Goal: Task Accomplishment & Management: Complete application form

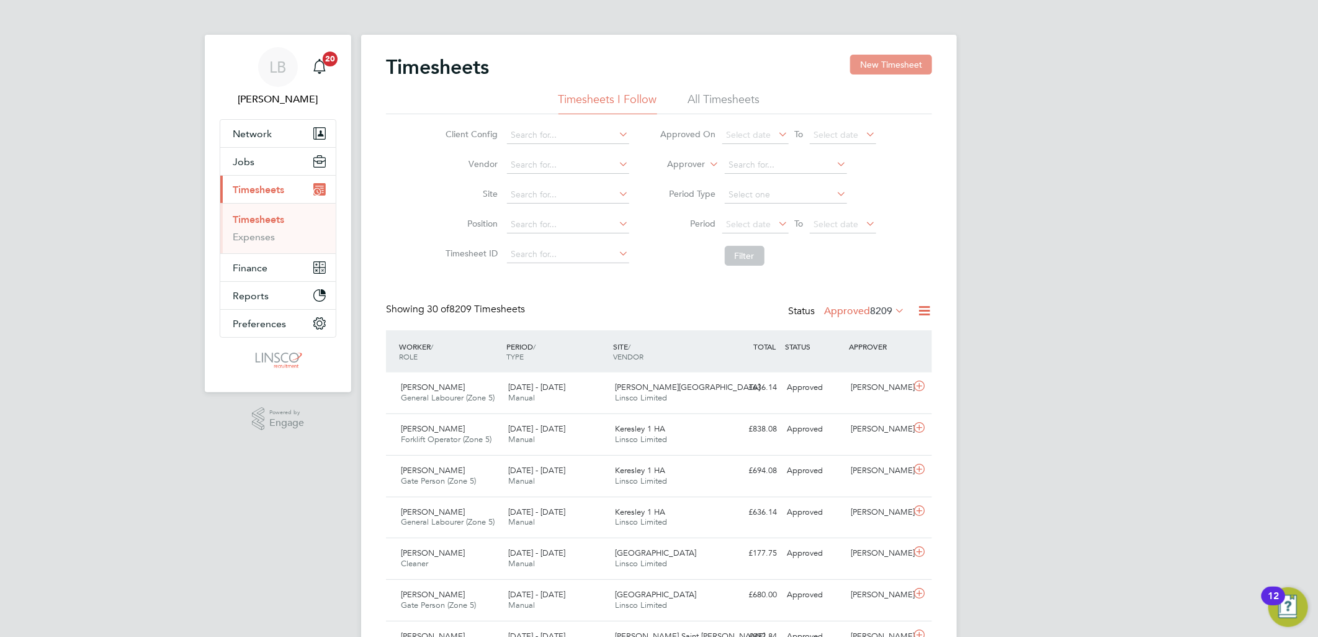
click at [917, 58] on button "New Timesheet" at bounding box center [891, 65] width 82 height 20
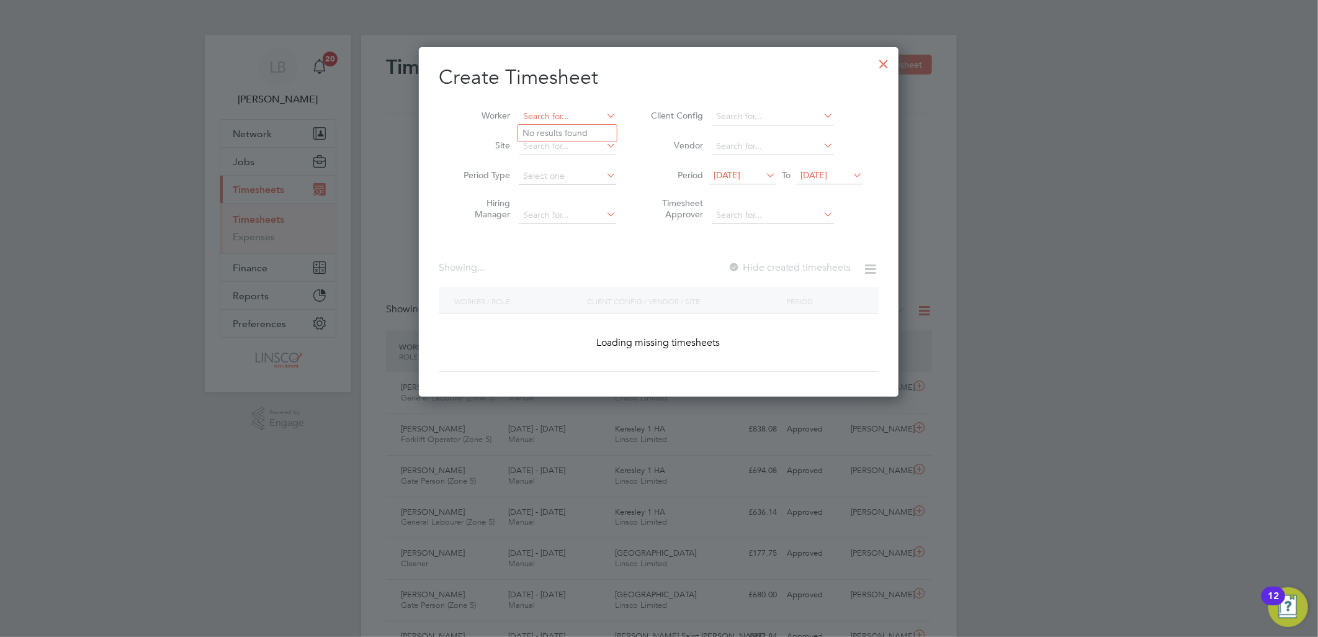
click at [581, 113] on input at bounding box center [567, 116] width 97 height 17
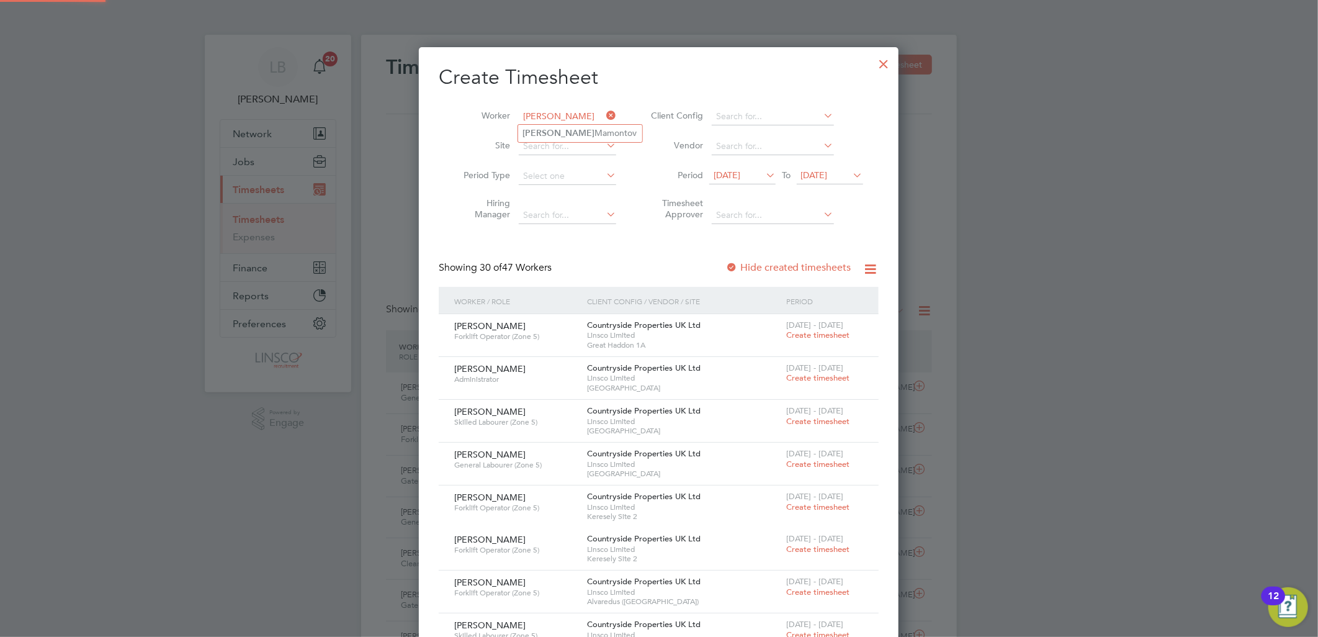
type input "[PERSON_NAME]"
drag, startPoint x: 530, startPoint y: 113, endPoint x: 479, endPoint y: 128, distance: 53.6
click at [530, 114] on input at bounding box center [567, 116] width 97 height 17
click at [538, 128] on b "[PERSON_NAME]" at bounding box center [559, 133] width 72 height 11
type input "[PERSON_NAME]"
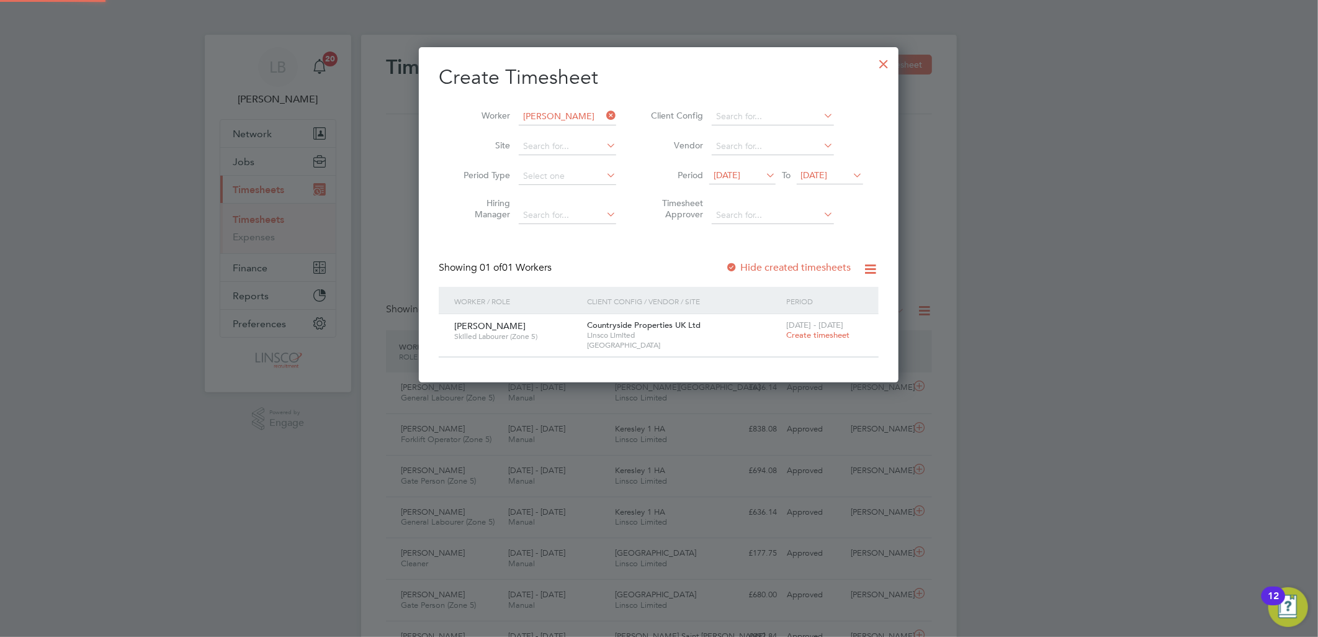
click at [786, 271] on label "Hide created timesheets" at bounding box center [789, 267] width 126 height 12
click at [806, 269] on label "Hide created timesheets" at bounding box center [789, 267] width 126 height 12
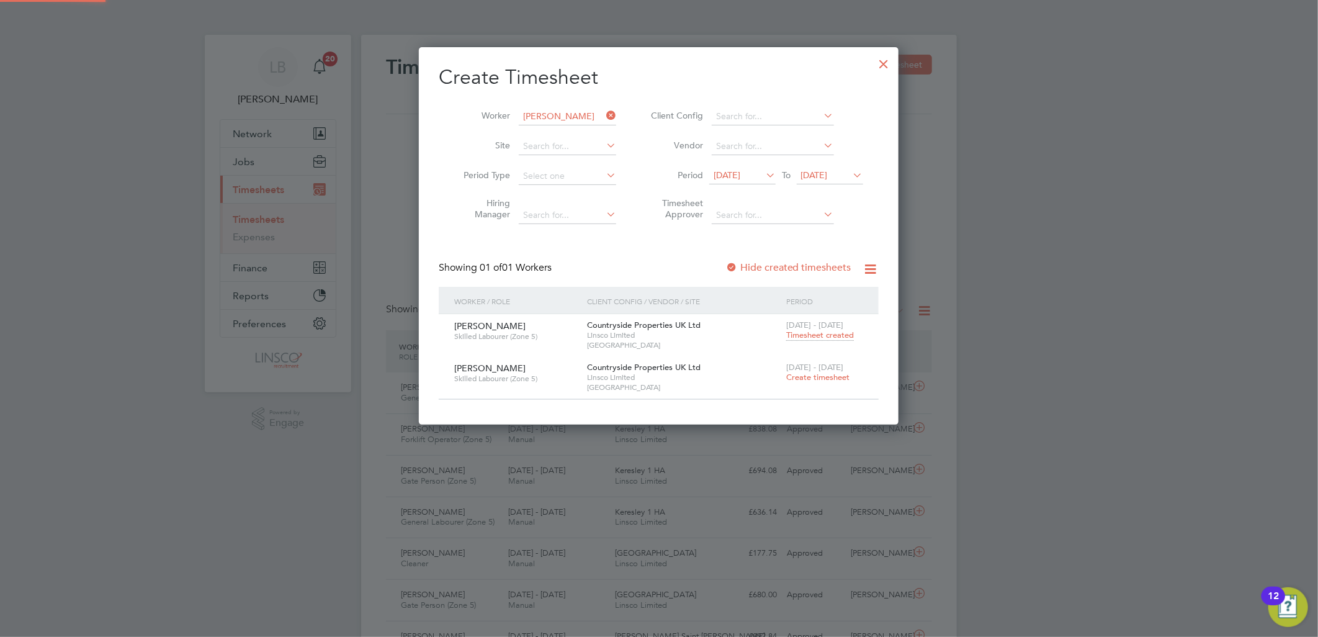
click at [820, 333] on span "Timesheet created" at bounding box center [820, 335] width 68 height 11
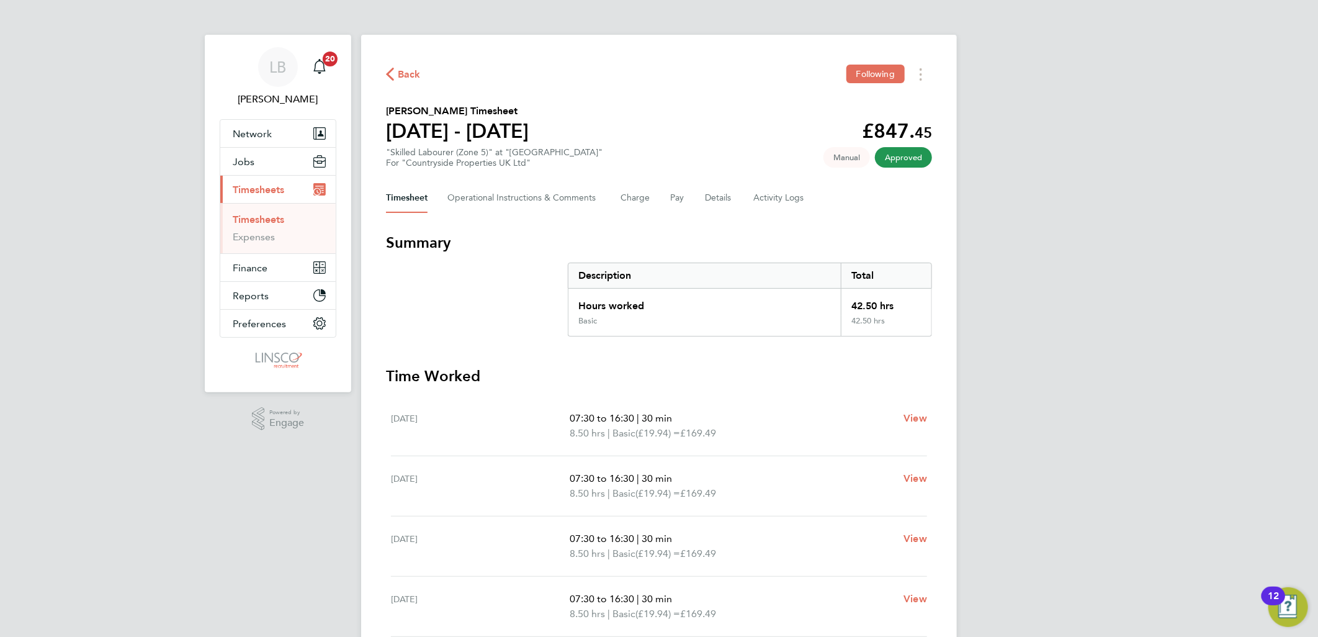
click at [405, 73] on span "Back" at bounding box center [409, 74] width 23 height 15
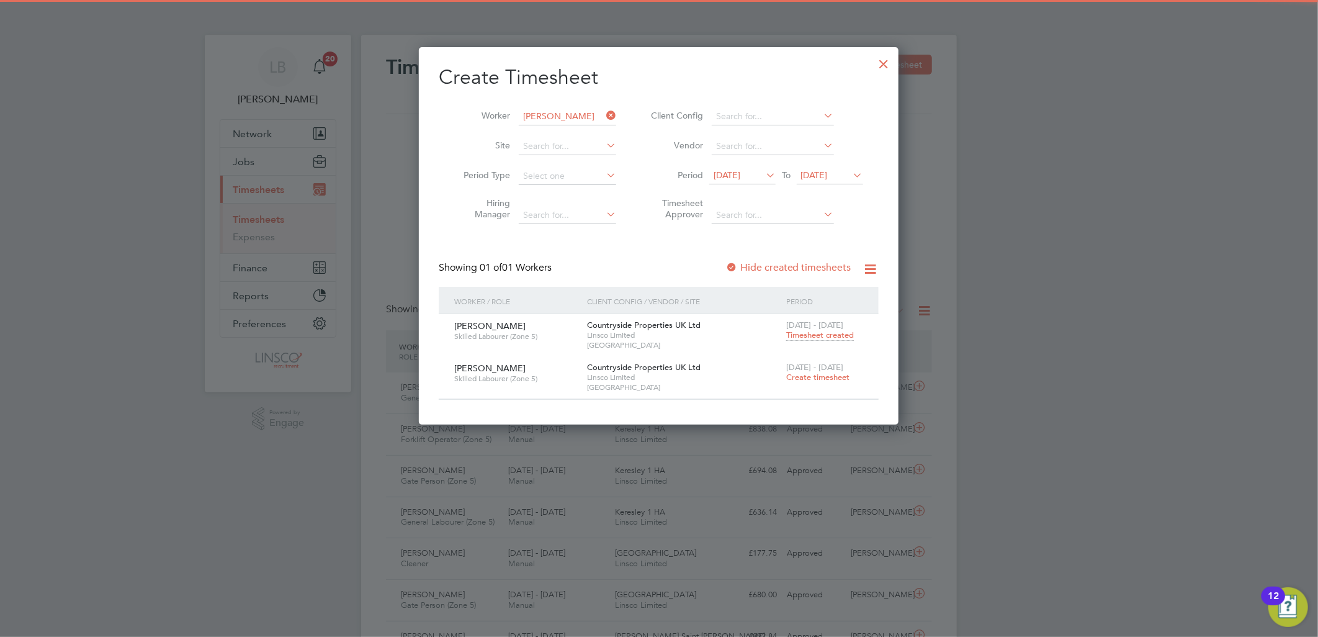
click at [815, 380] on span "Create timesheet" at bounding box center [817, 377] width 63 height 11
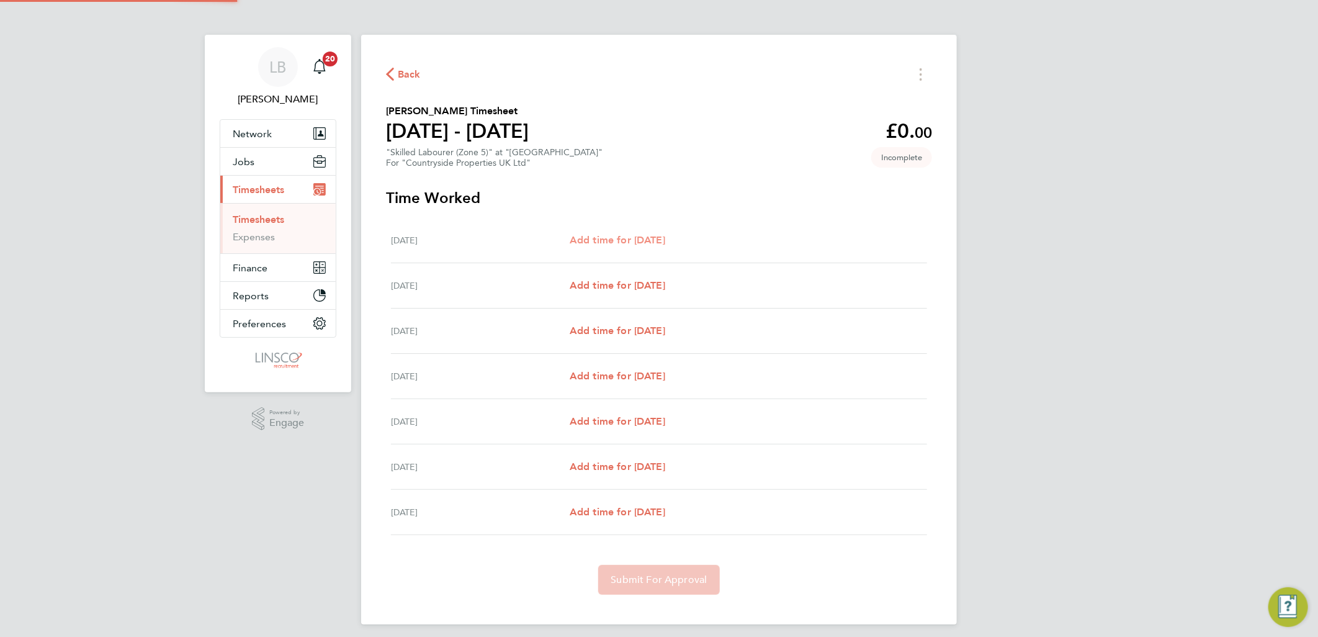
click at [623, 234] on span "Add time for [DATE]" at bounding box center [618, 240] width 96 height 12
select select "30"
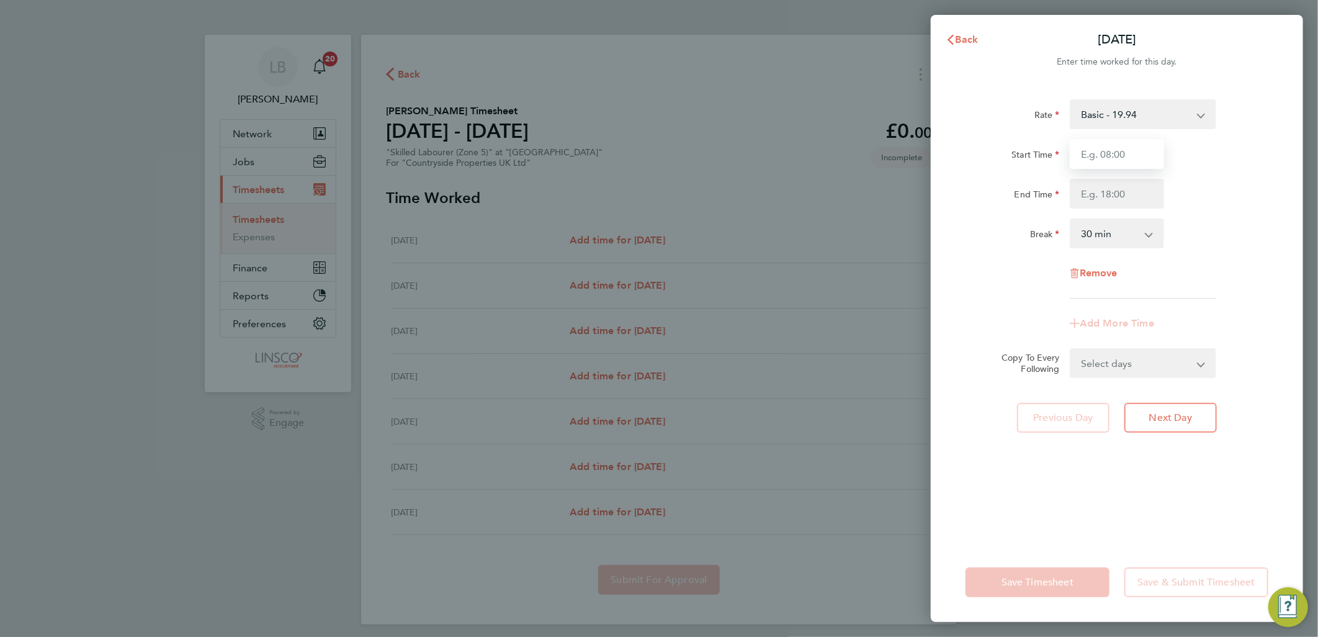
click at [1100, 153] on input "Start Time" at bounding box center [1117, 154] width 94 height 30
type input "07:00"
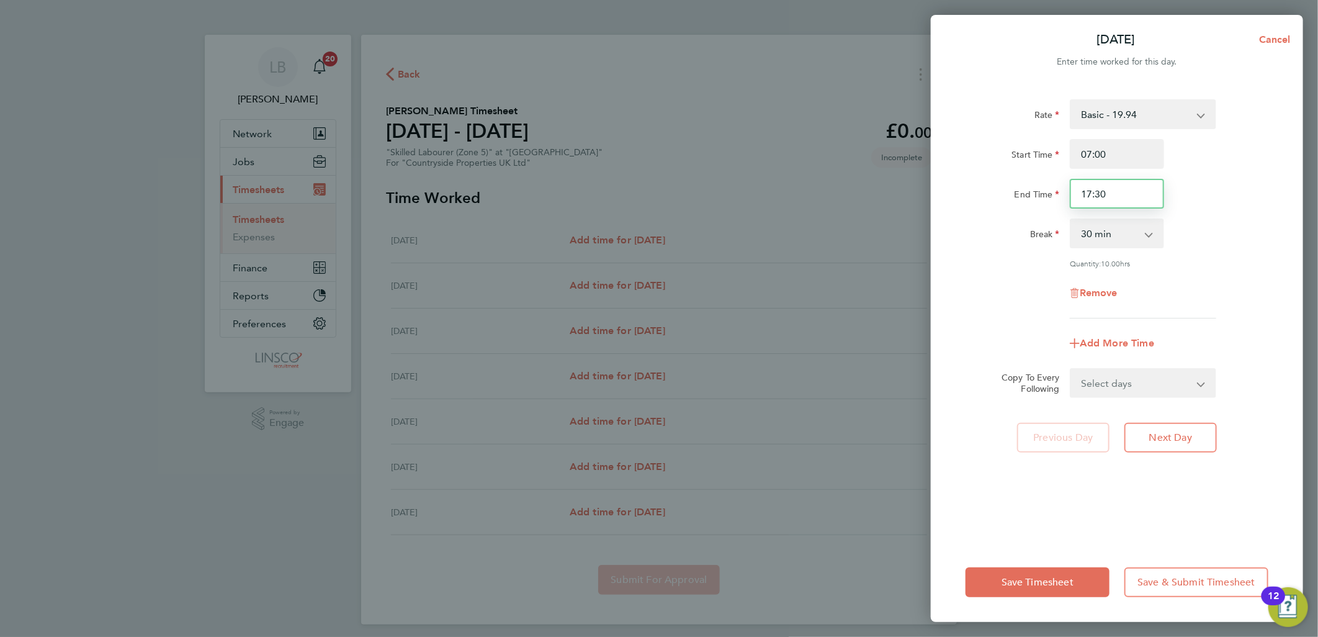
click at [1120, 184] on input "17:30" at bounding box center [1117, 194] width 94 height 30
drag, startPoint x: 1128, startPoint y: 186, endPoint x: 876, endPoint y: 202, distance: 253.1
click at [886, 222] on div "[DATE] Cancel Enter time worked for this day. Rate Basic - 19.94 Start Time 07:…" at bounding box center [659, 318] width 1318 height 637
type input "16:30"
drag, startPoint x: 1224, startPoint y: 280, endPoint x: 1213, endPoint y: 293, distance: 16.8
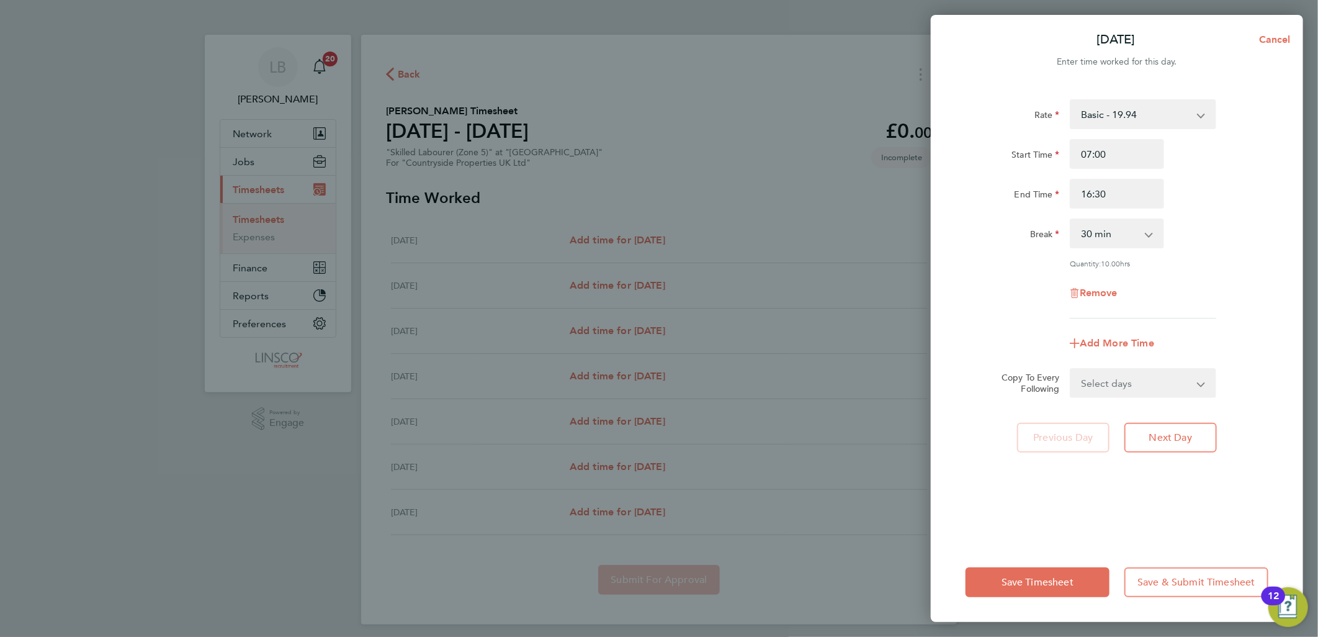
click at [1225, 279] on div "Remove" at bounding box center [1117, 293] width 313 height 30
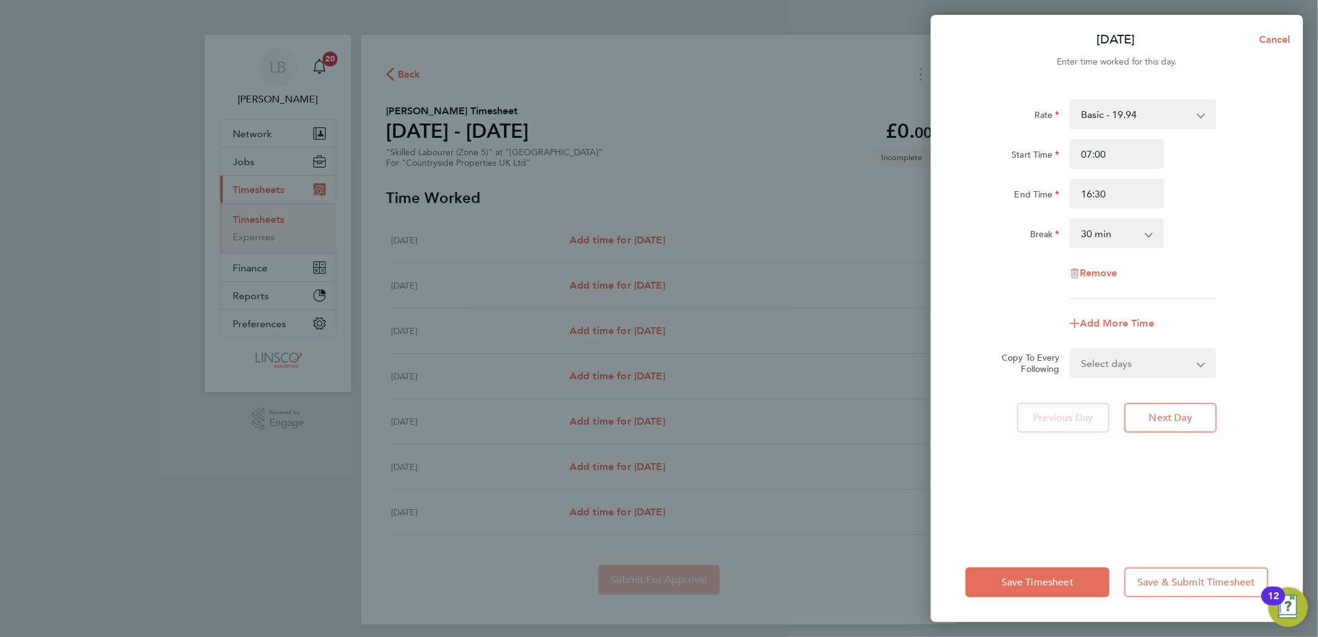
click at [1105, 370] on select "Select days Day Weekday (Mon-Fri) Weekend (Sat-Sun) [DATE] [DATE] [DATE] [DATE]…" at bounding box center [1136, 362] width 130 height 27
select select "DAY"
click at [1071, 349] on select "Select days Day Weekday (Mon-Fri) Weekend (Sat-Sun) [DATE] [DATE] [DATE] [DATE]…" at bounding box center [1136, 362] width 130 height 27
select select "[DATE]"
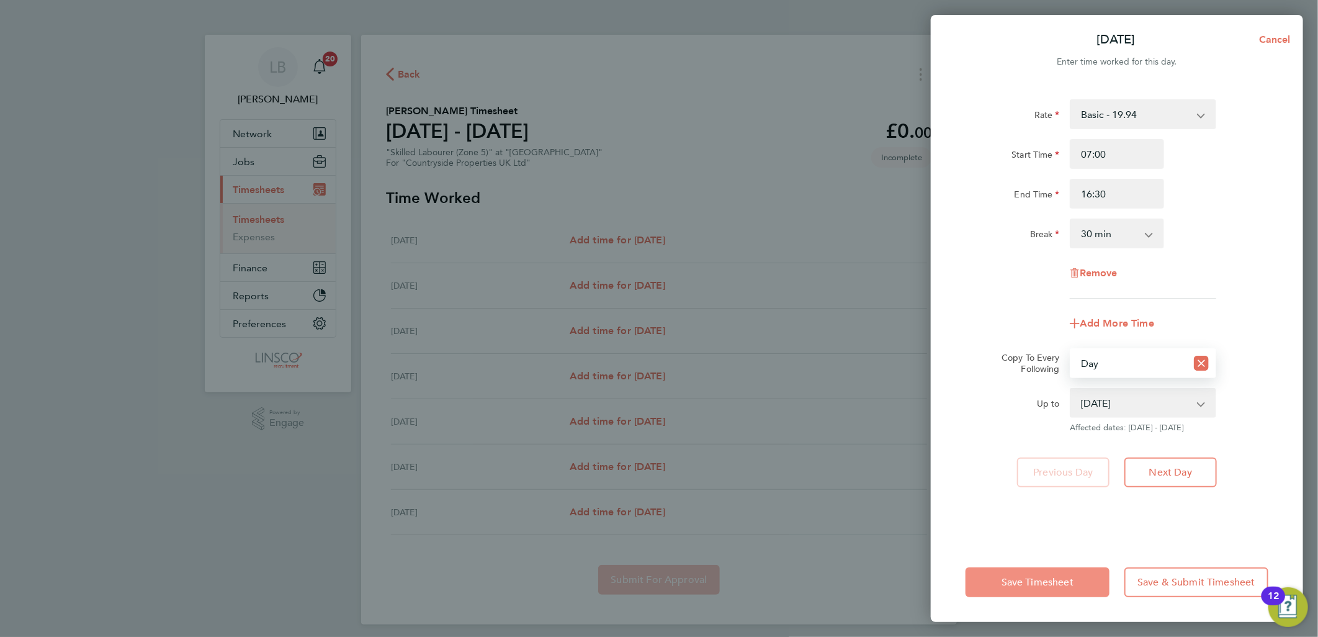
click at [1043, 579] on span "Save Timesheet" at bounding box center [1038, 582] width 72 height 12
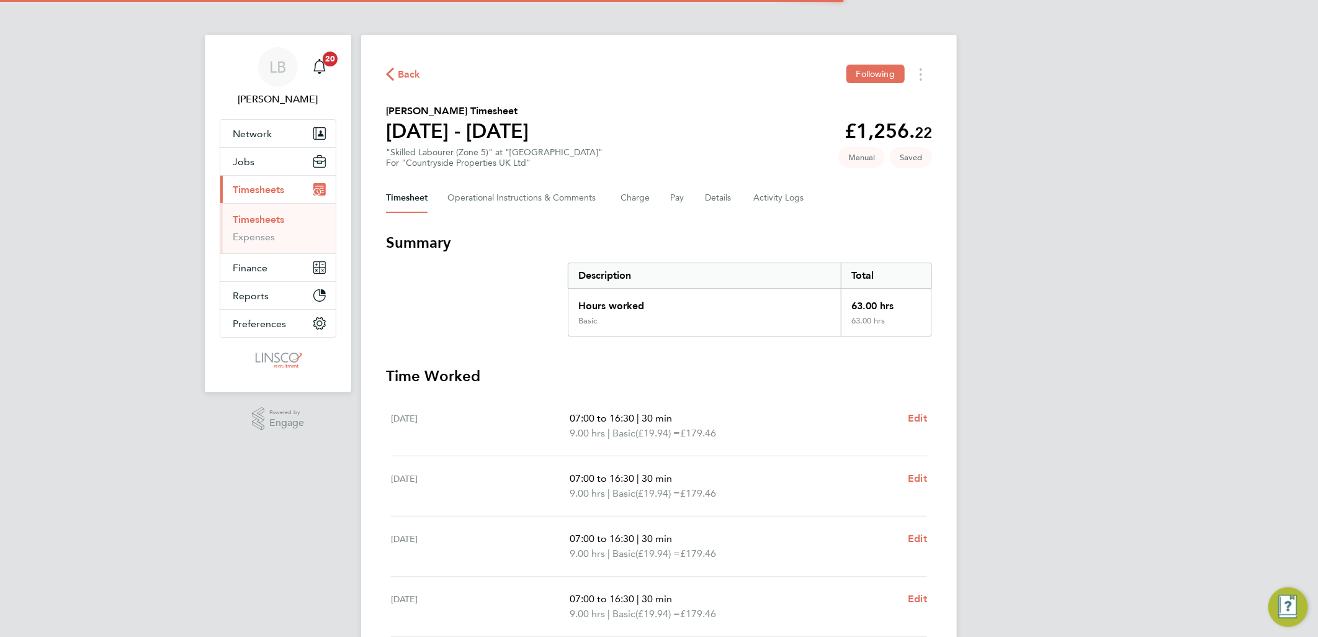
scroll to position [288, 0]
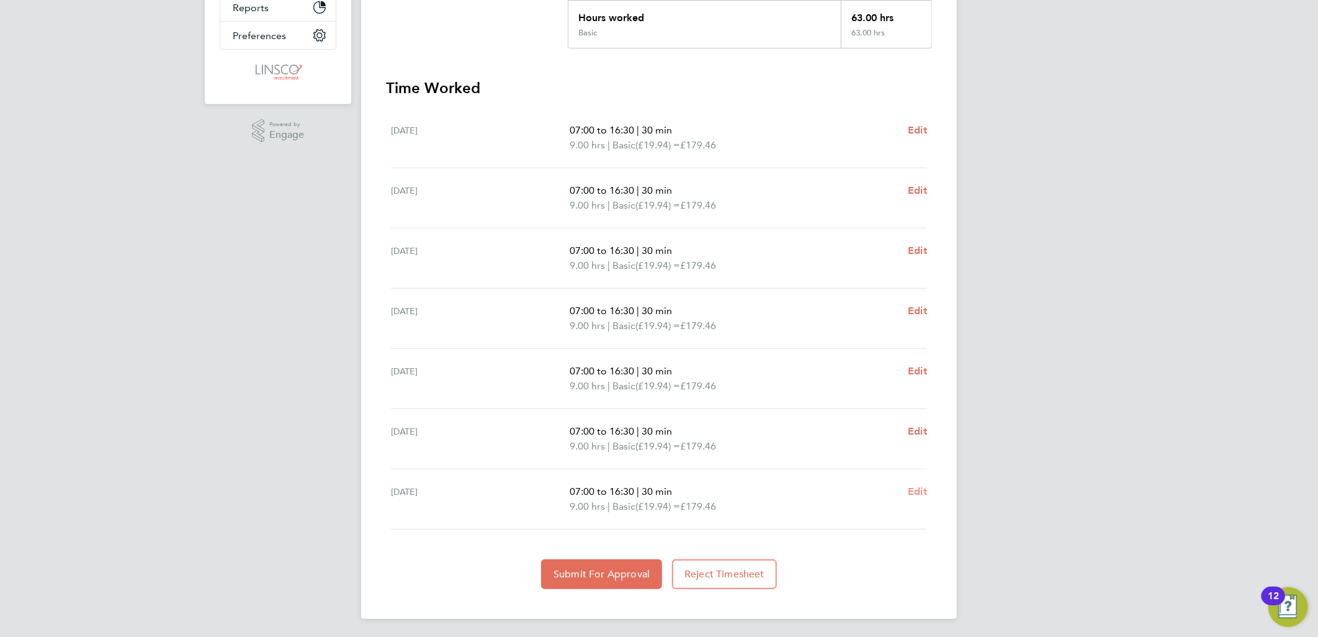
click at [909, 494] on span "Edit" at bounding box center [917, 491] width 19 height 12
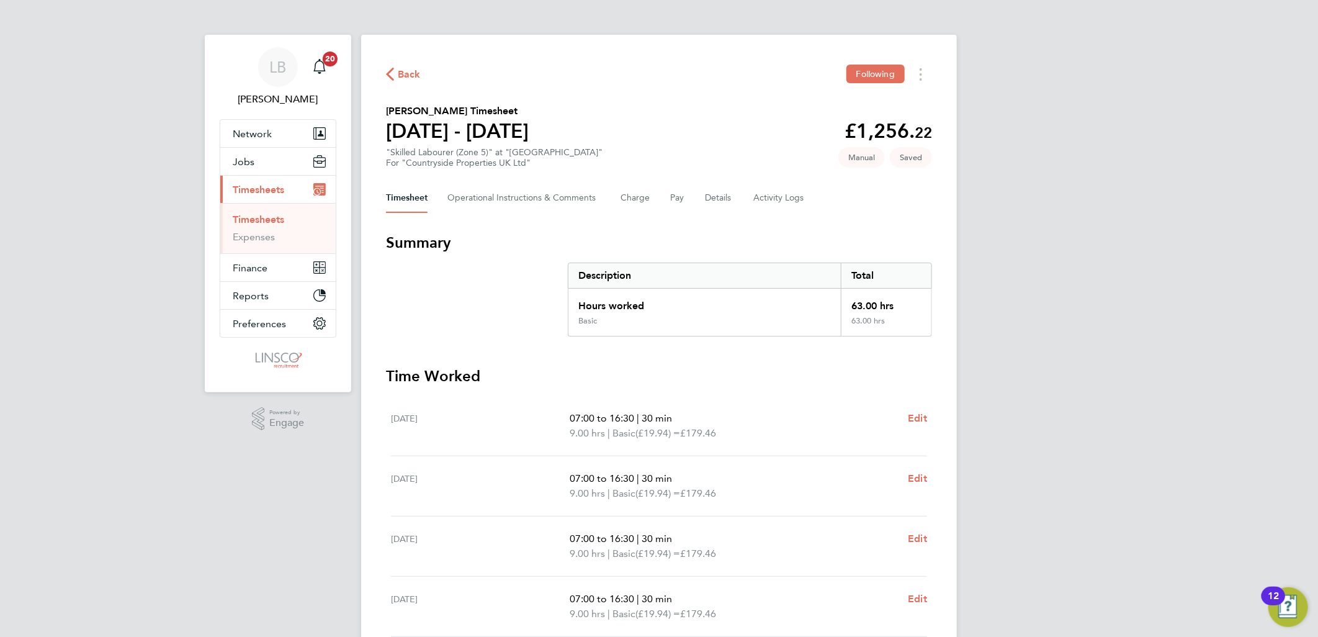
select select "30"
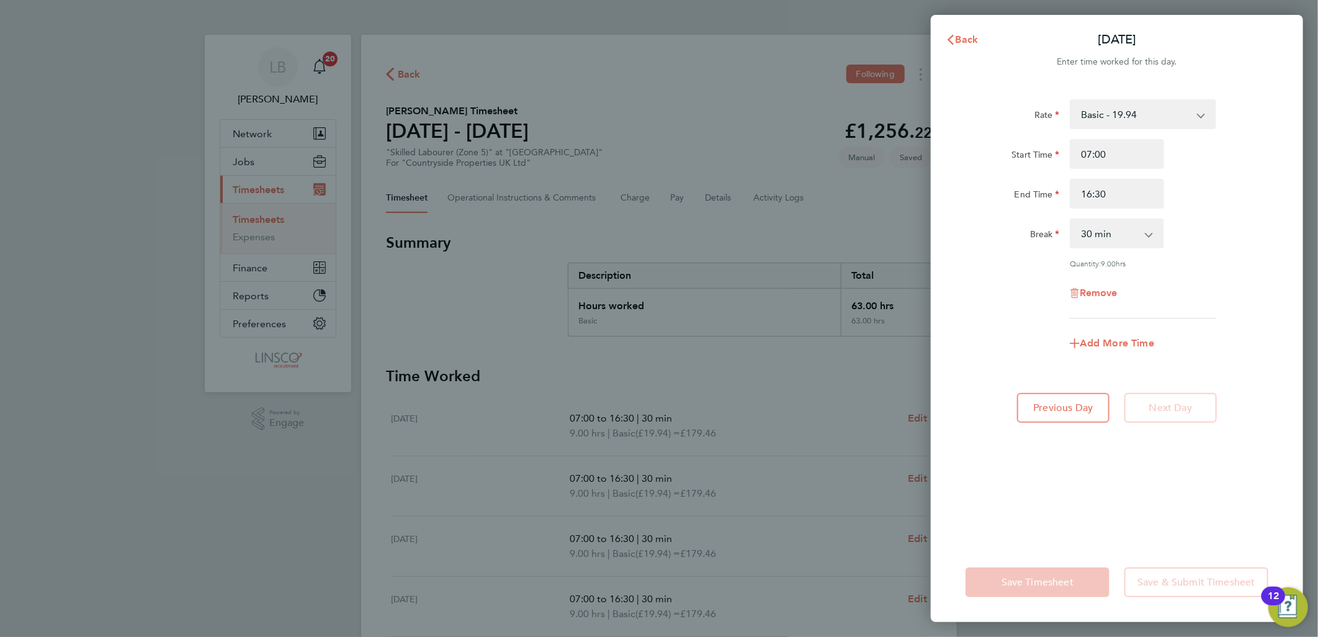
click at [1087, 300] on div "Remove" at bounding box center [1117, 293] width 104 height 30
click at [1088, 287] on span "Remove" at bounding box center [1099, 293] width 38 height 12
select select "null"
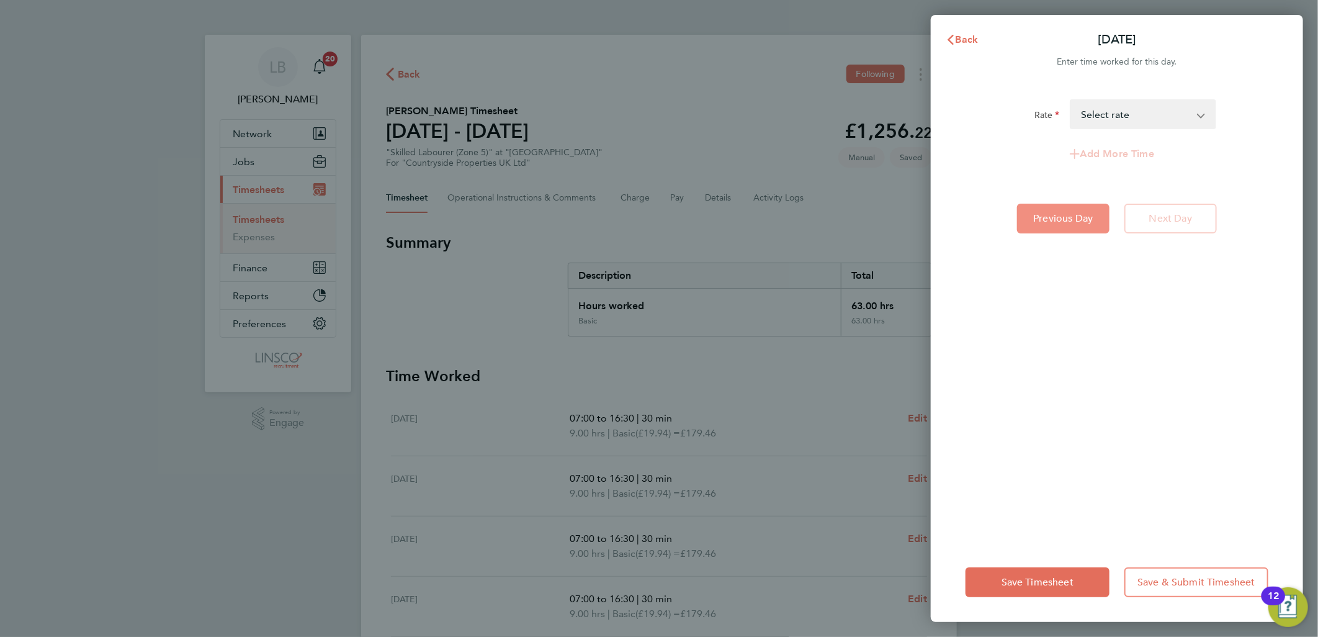
click at [1078, 222] on span "Previous Day" at bounding box center [1064, 218] width 60 height 12
select select "30"
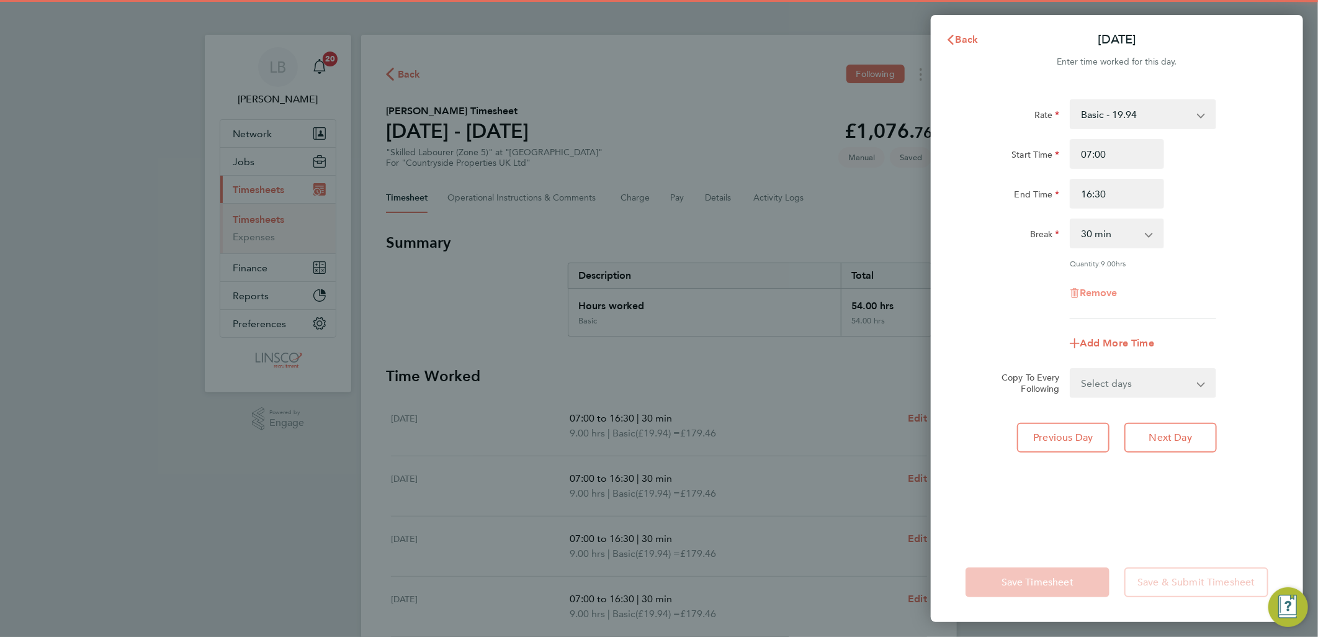
click at [1100, 298] on div "Remove" at bounding box center [1117, 293] width 104 height 30
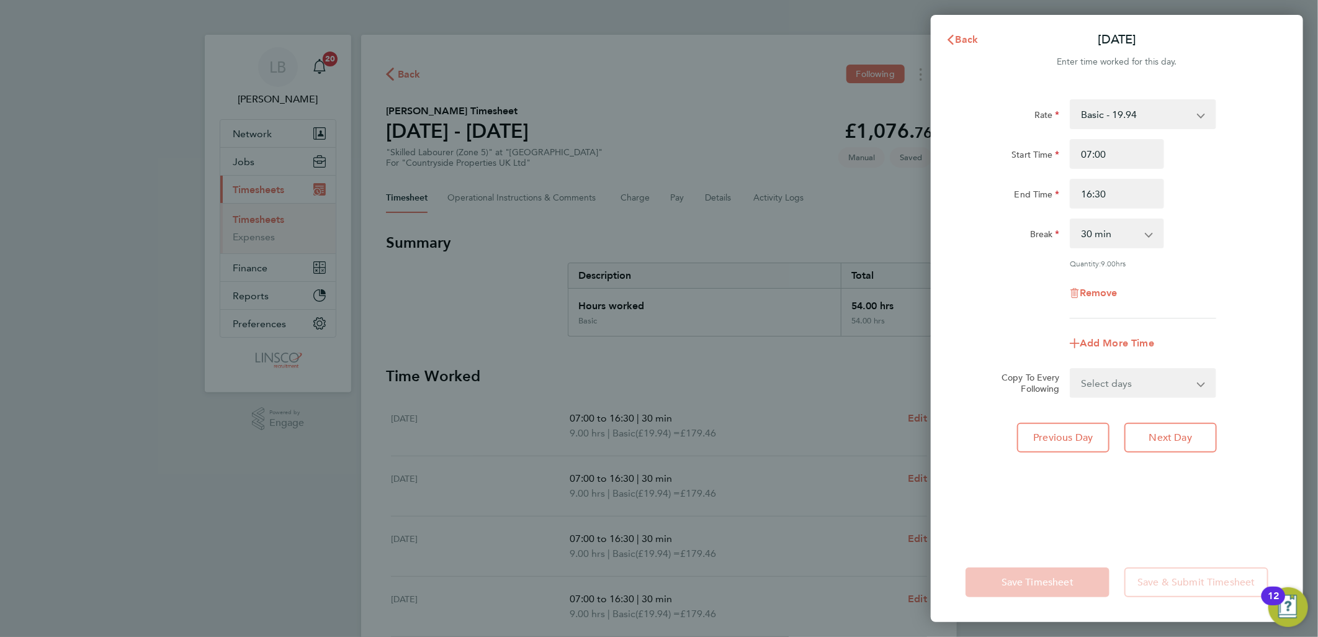
click at [1100, 282] on div "Remove" at bounding box center [1117, 293] width 104 height 30
click at [1102, 292] on span "Remove" at bounding box center [1099, 293] width 38 height 12
select select "null"
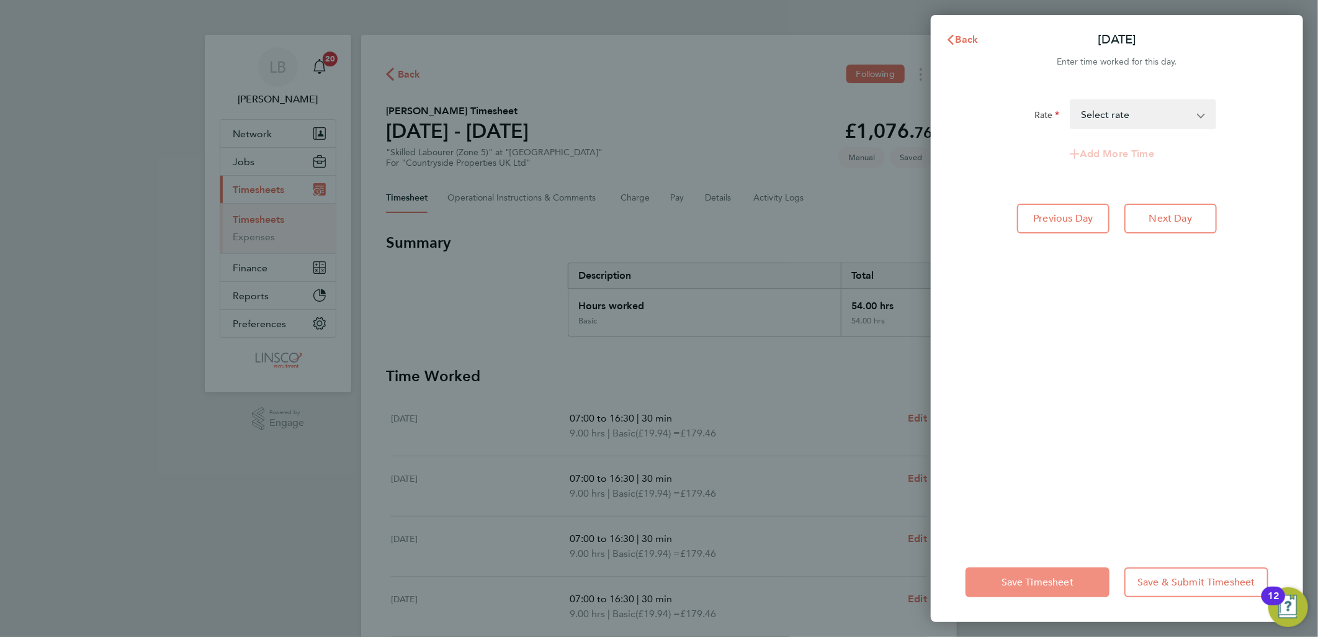
click at [1028, 575] on button "Save Timesheet" at bounding box center [1038, 582] width 144 height 30
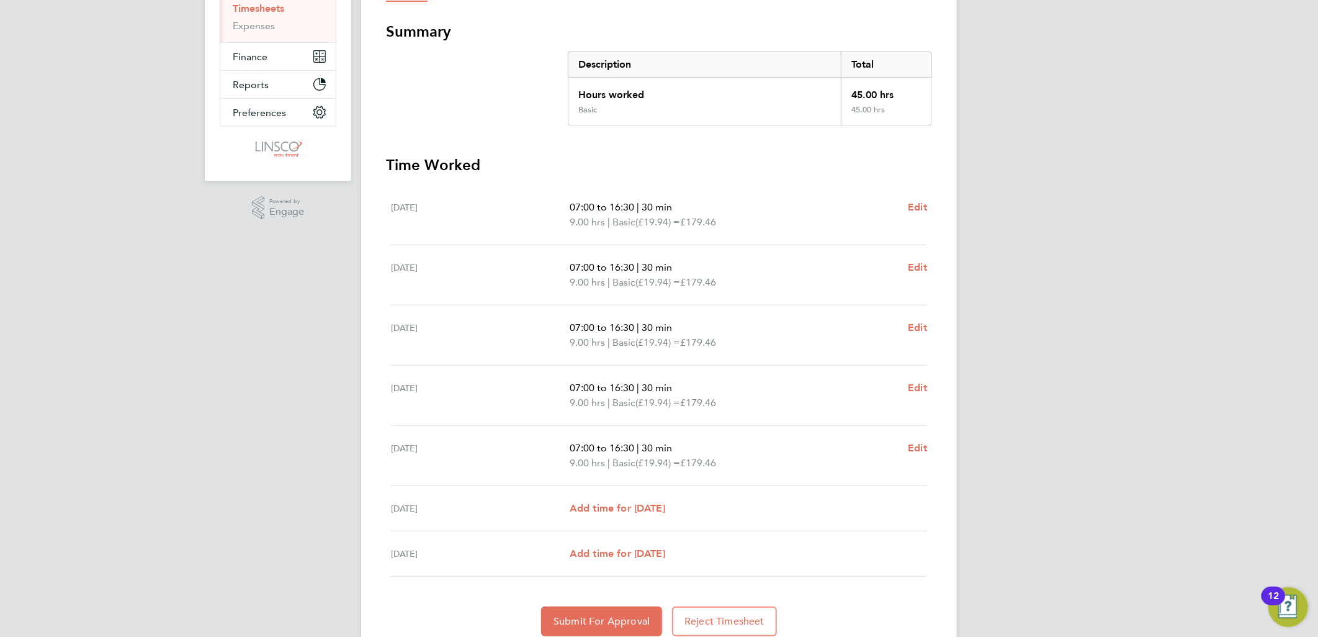
scroll to position [258, 0]
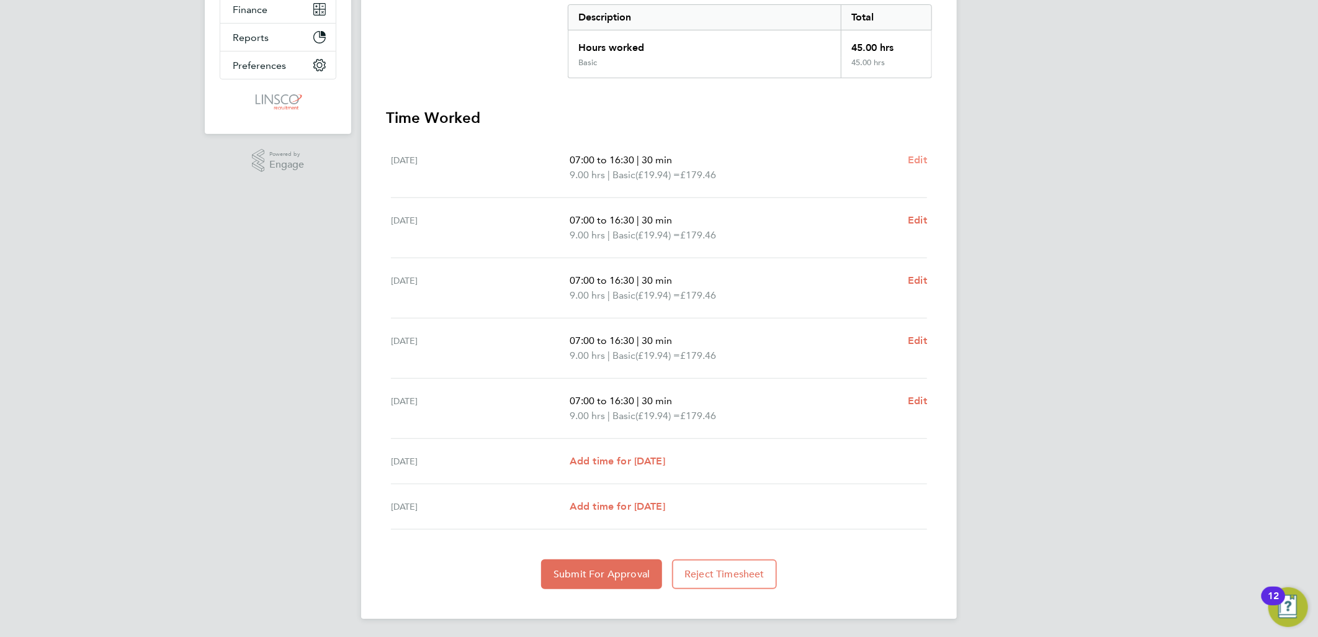
click at [925, 155] on span "Edit" at bounding box center [917, 160] width 19 height 12
select select "30"
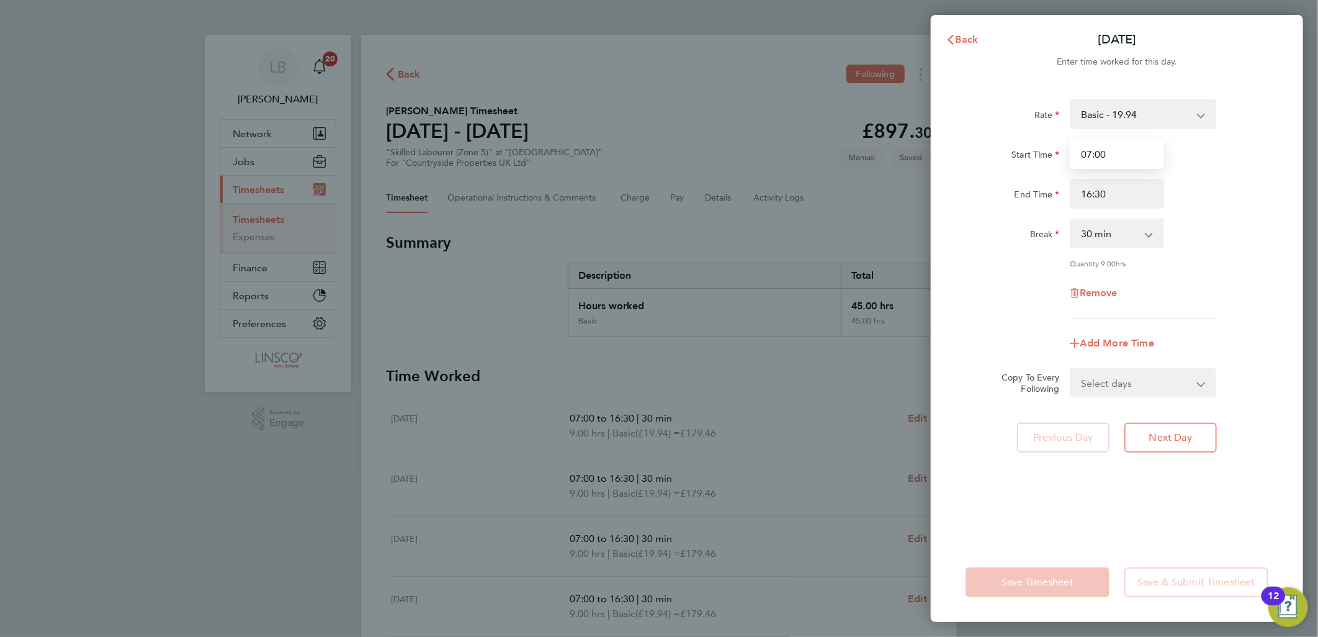
click at [1157, 140] on input "07:00" at bounding box center [1117, 154] width 94 height 30
drag, startPoint x: 1138, startPoint y: 153, endPoint x: 920, endPoint y: 180, distance: 220.2
click at [920, 180] on div "Back [DATE] Enter time worked for this day. Rate Basic - 19.94 Start Time 07:00…" at bounding box center [659, 318] width 1318 height 637
type input "07:30"
click at [1251, 155] on div "Start Time 07:30" at bounding box center [1117, 154] width 313 height 30
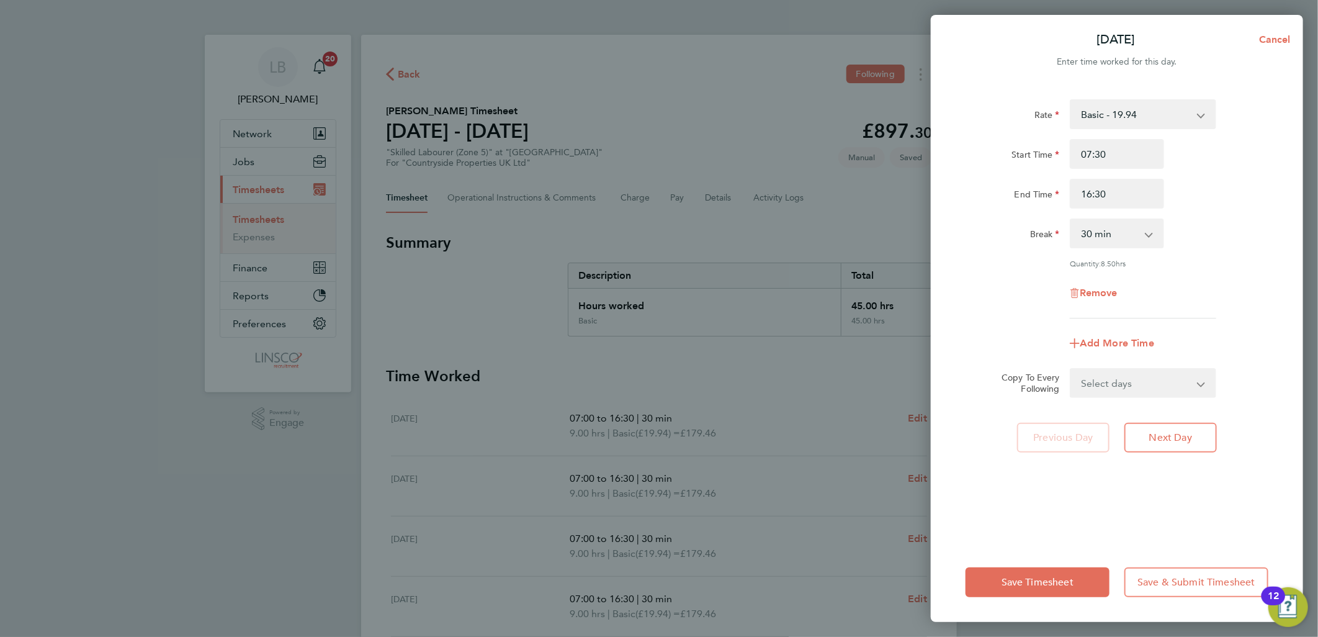
click at [1161, 392] on select "Select days Day Weekday (Mon-Fri) Weekend (Sat-Sun) [DATE] [DATE] [DATE] [DATE]…" at bounding box center [1136, 382] width 130 height 27
select select "WEEKDAY"
click at [1071, 369] on select "Select days Day Weekday (Mon-Fri) Weekend (Sat-Sun) [DATE] [DATE] [DATE] [DATE]…" at bounding box center [1136, 382] width 130 height 27
select select "[DATE]"
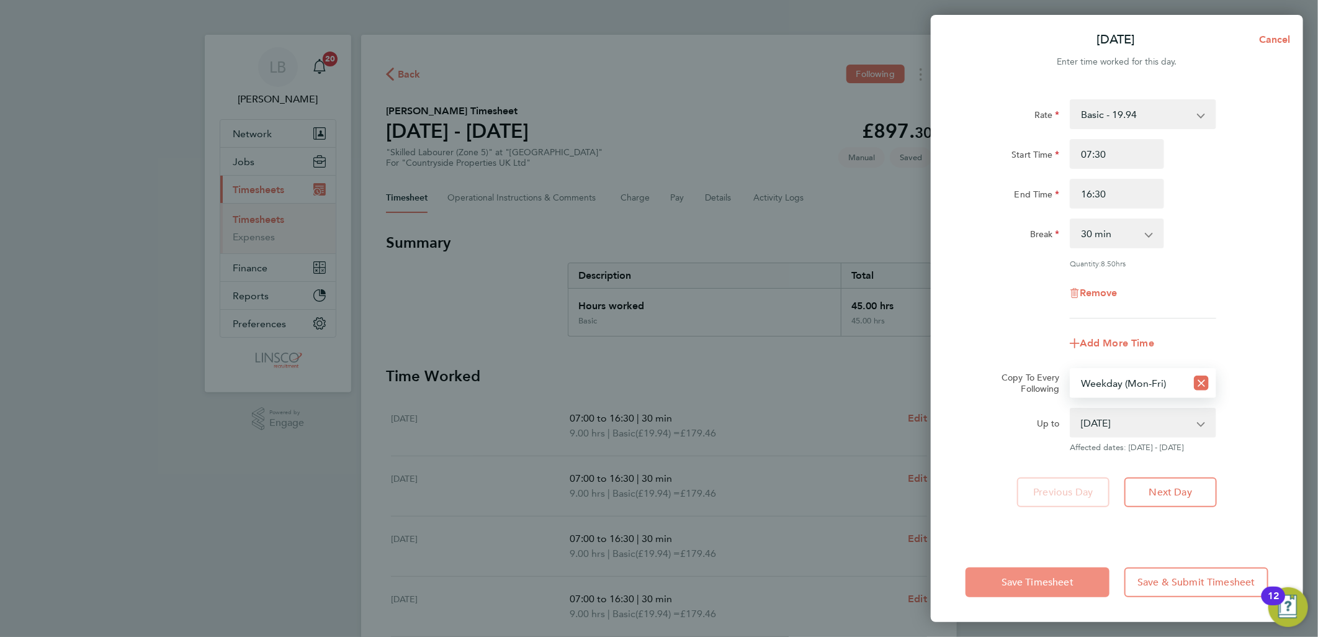
click at [1028, 596] on button "Save Timesheet" at bounding box center [1038, 582] width 144 height 30
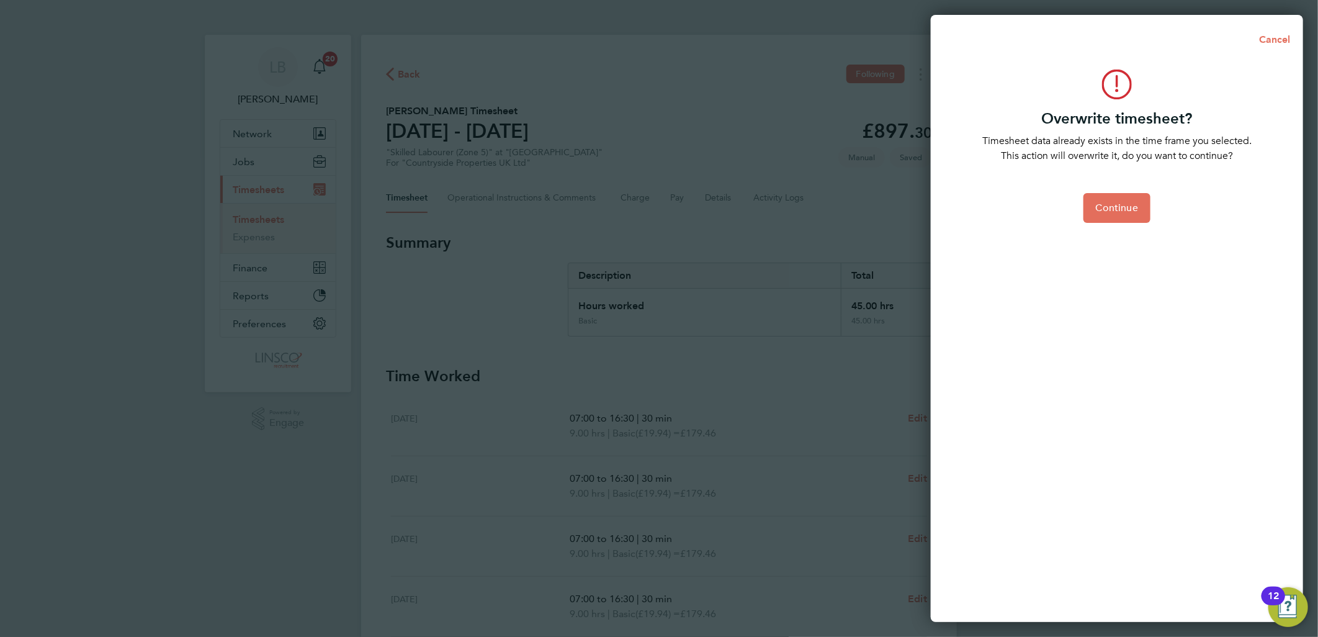
click at [1028, 586] on div "Overwrite timesheet? Timesheet data already exists in the time frame you select…" at bounding box center [1117, 338] width 372 height 567
click at [1096, 208] on button "Continue" at bounding box center [1117, 208] width 67 height 30
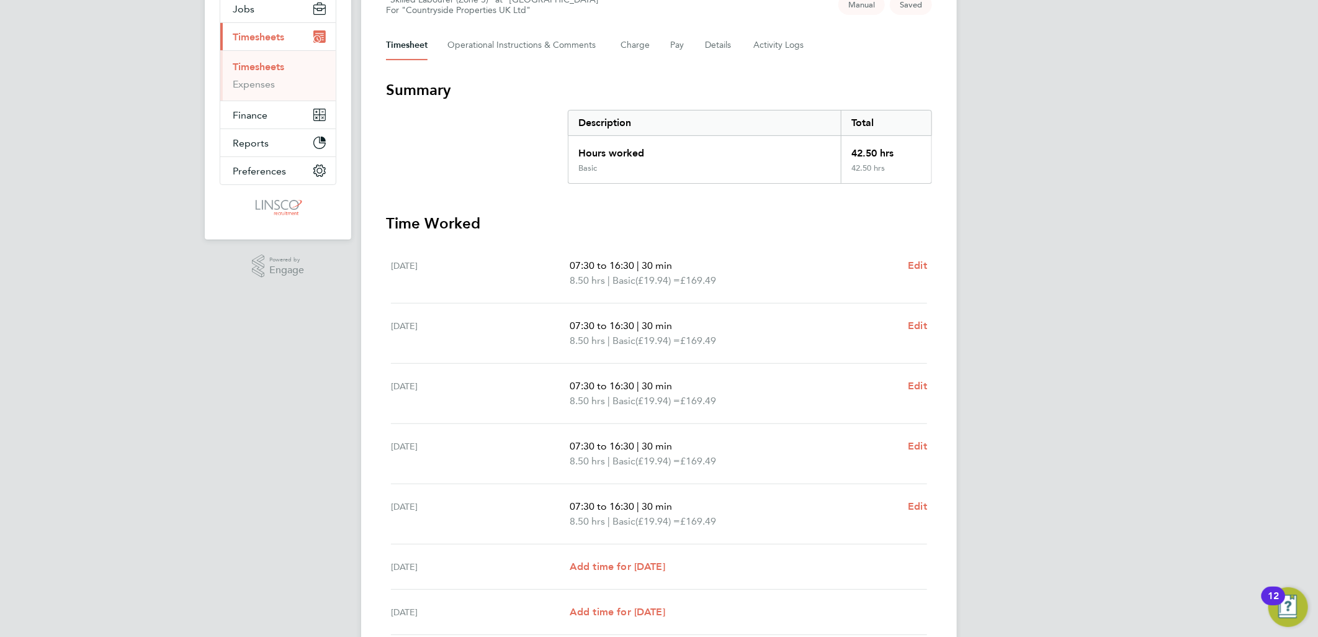
scroll to position [258, 0]
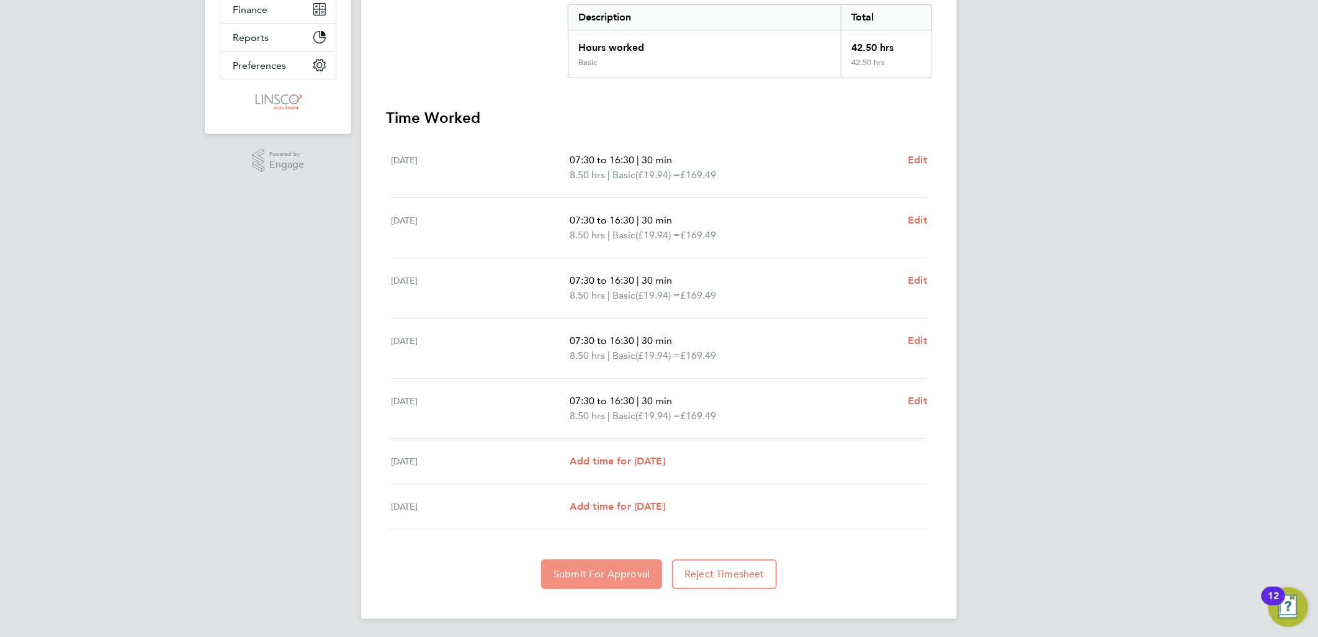
click at [581, 568] on span "Submit For Approval" at bounding box center [602, 574] width 96 height 12
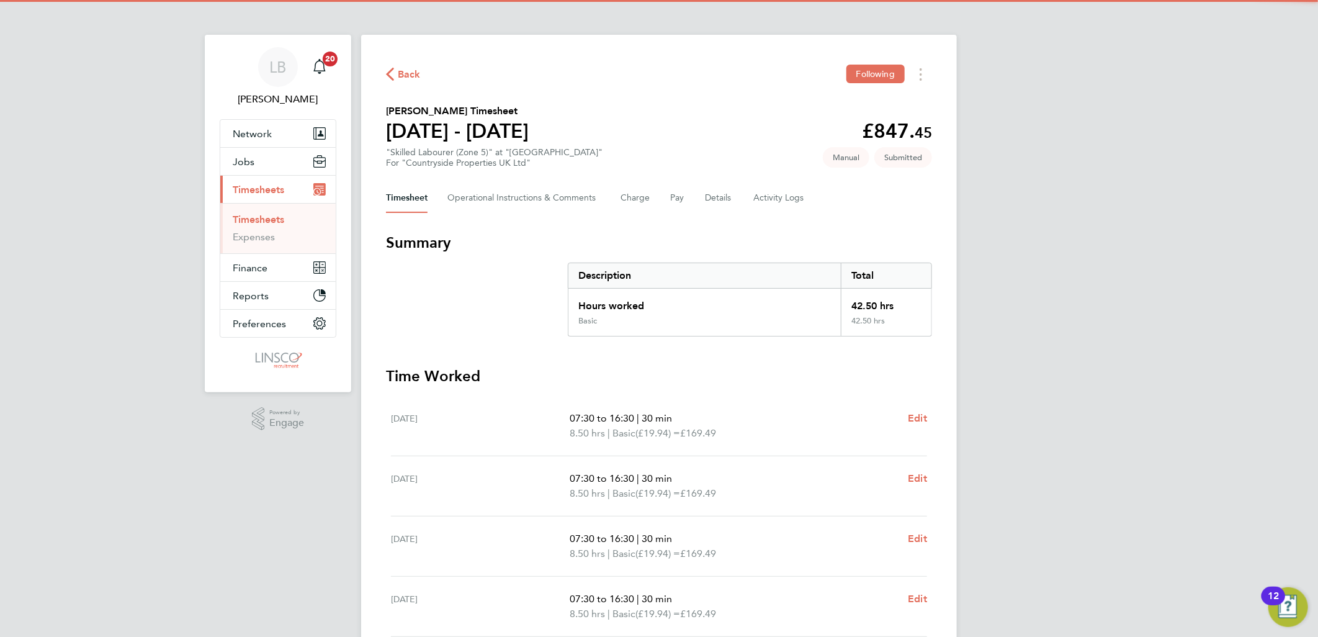
click at [404, 69] on span "Back" at bounding box center [409, 74] width 23 height 15
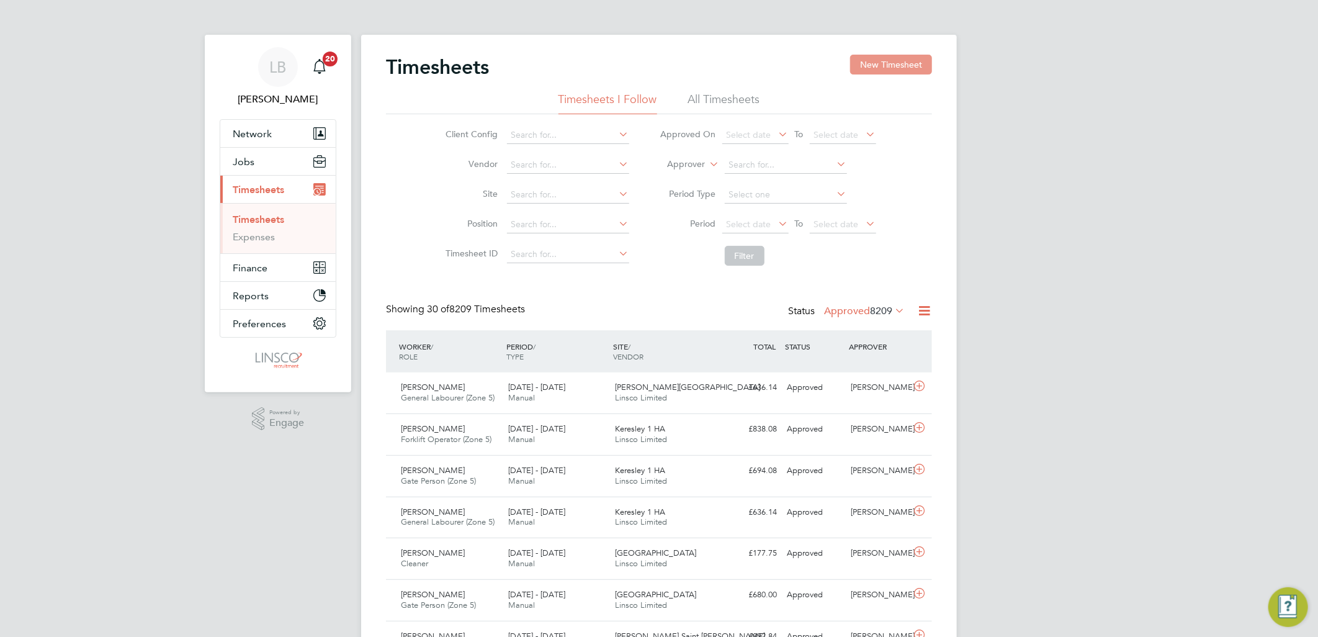
scroll to position [31, 108]
click at [894, 58] on button "New Timesheet" at bounding box center [891, 65] width 82 height 20
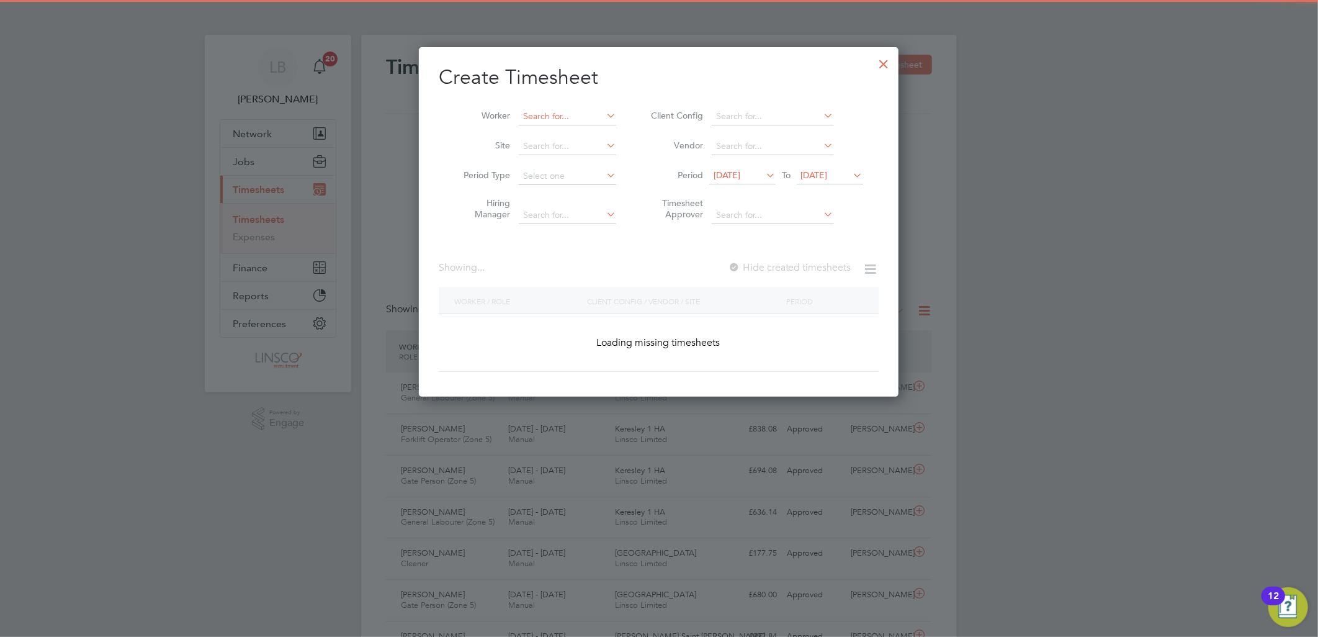
click at [568, 108] on input at bounding box center [567, 116] width 97 height 17
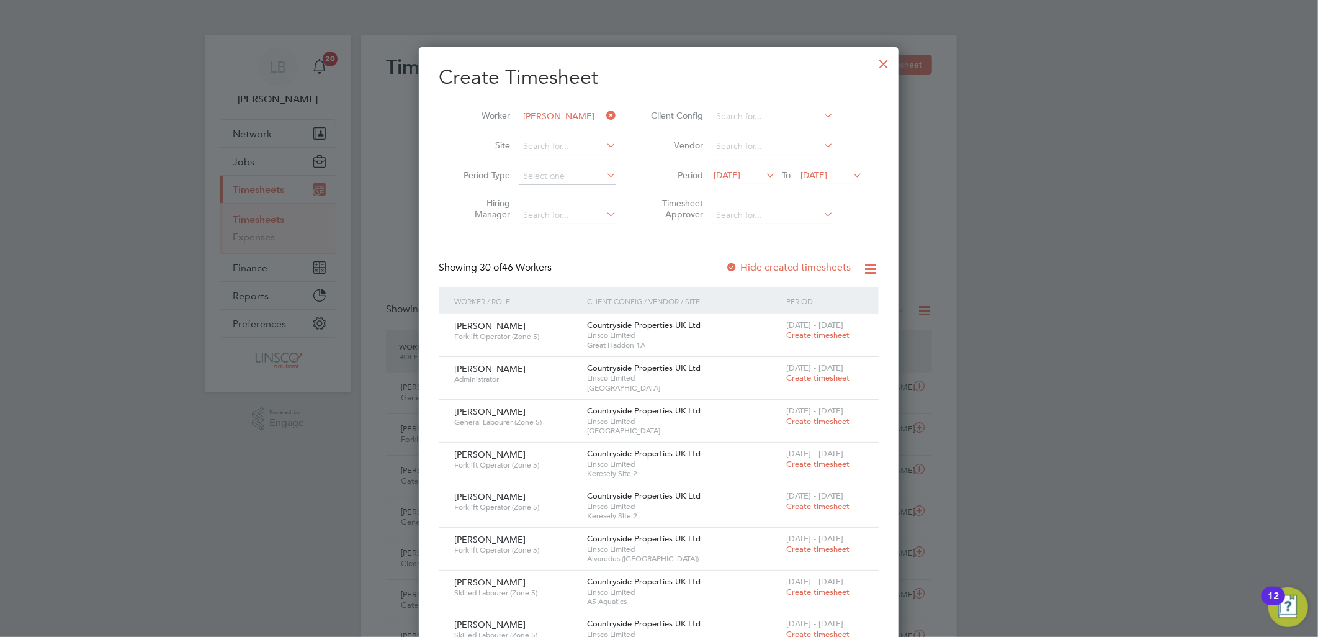
click at [585, 164] on li "[PERSON_NAME]-[PERSON_NAME]" at bounding box center [604, 167] width 173 height 17
type input "[PERSON_NAME]"
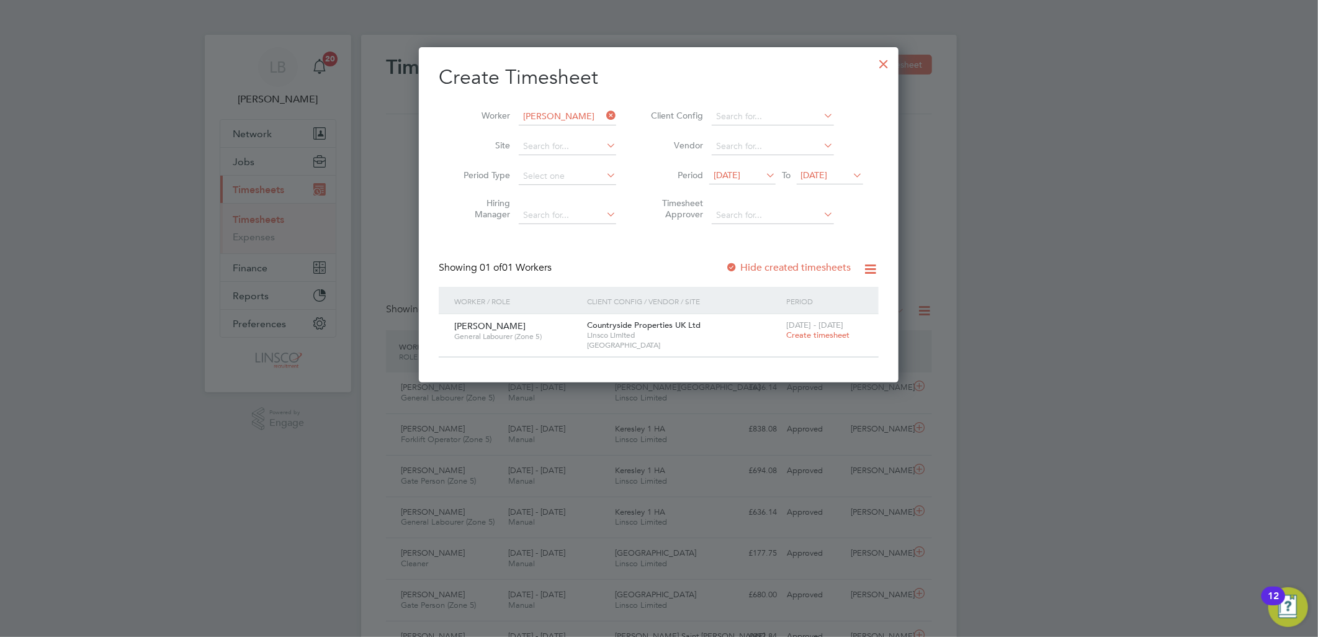
click at [802, 336] on span "Create timesheet" at bounding box center [817, 335] width 63 height 11
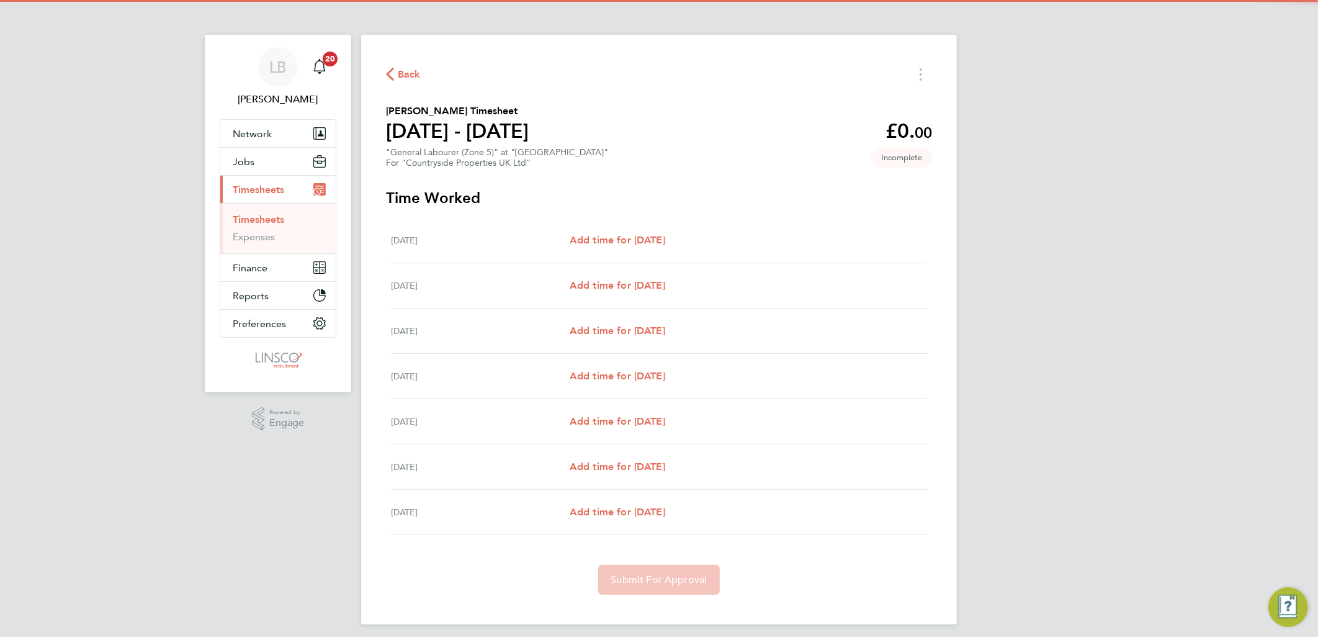
click at [644, 227] on div "[DATE] Add time for [DATE] Add time for [DATE]" at bounding box center [659, 240] width 536 height 45
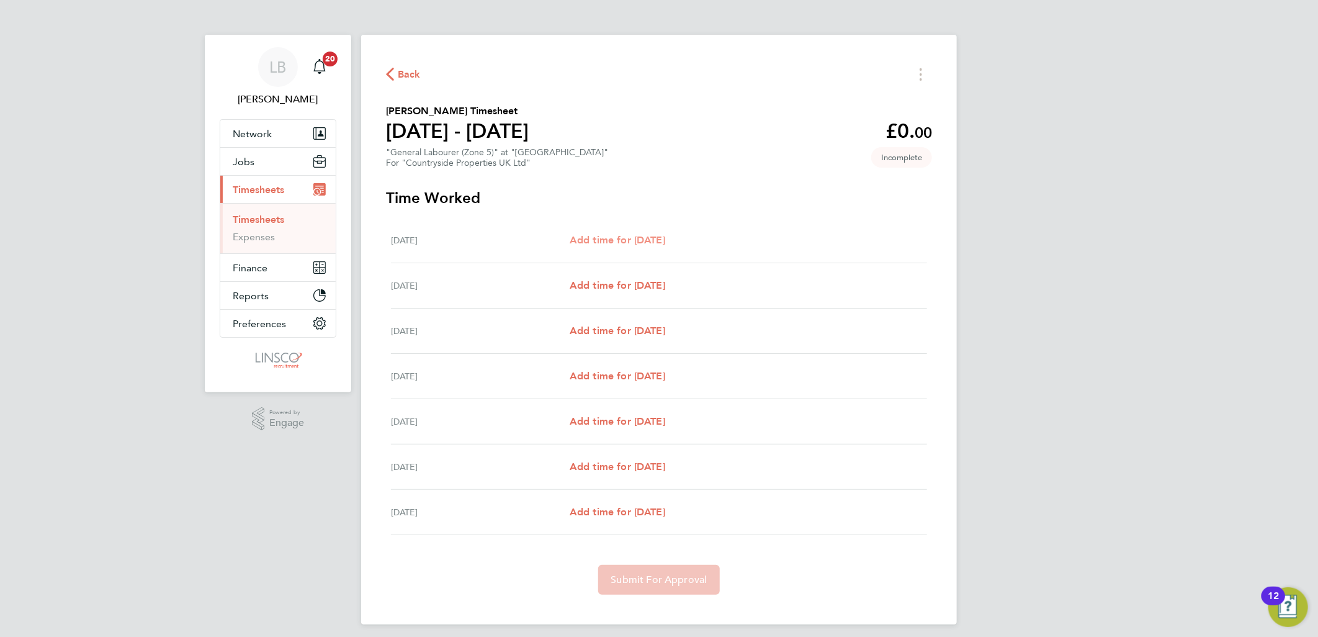
click at [642, 240] on span "Add time for [DATE]" at bounding box center [618, 240] width 96 height 12
select select "30"
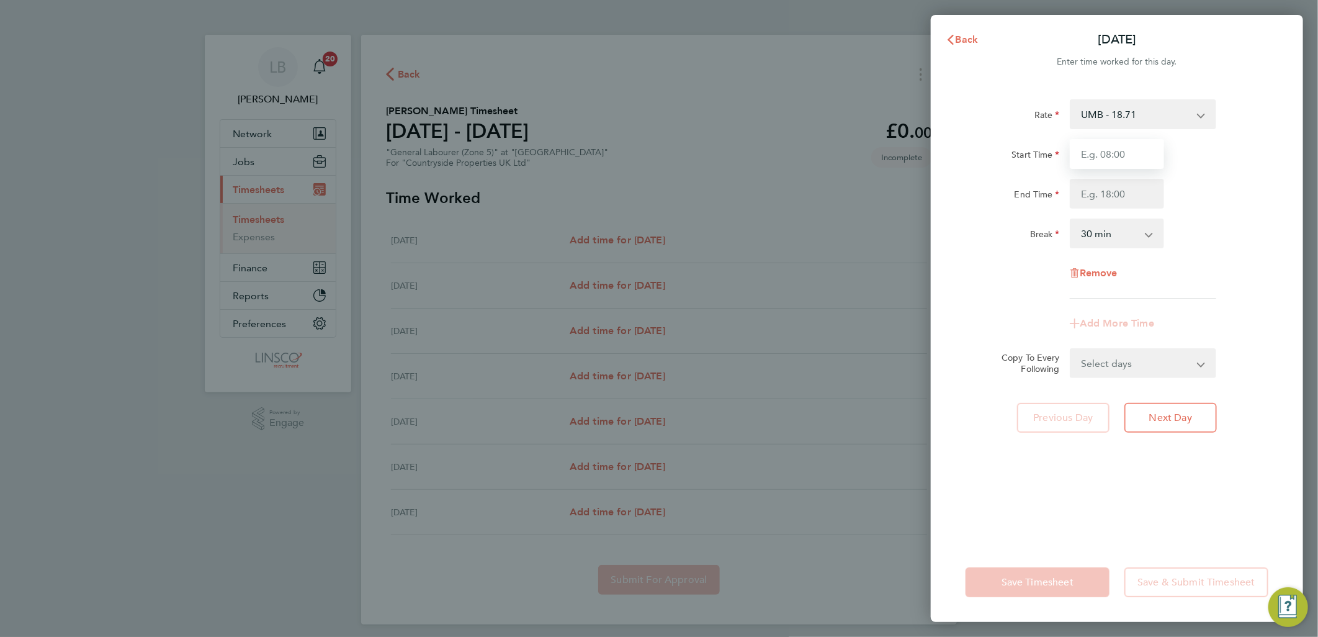
drag, startPoint x: 1089, startPoint y: 161, endPoint x: 1099, endPoint y: 163, distance: 10.1
click at [1089, 161] on input "Start Time" at bounding box center [1117, 154] width 94 height 30
type input "07:30"
type input "16:30"
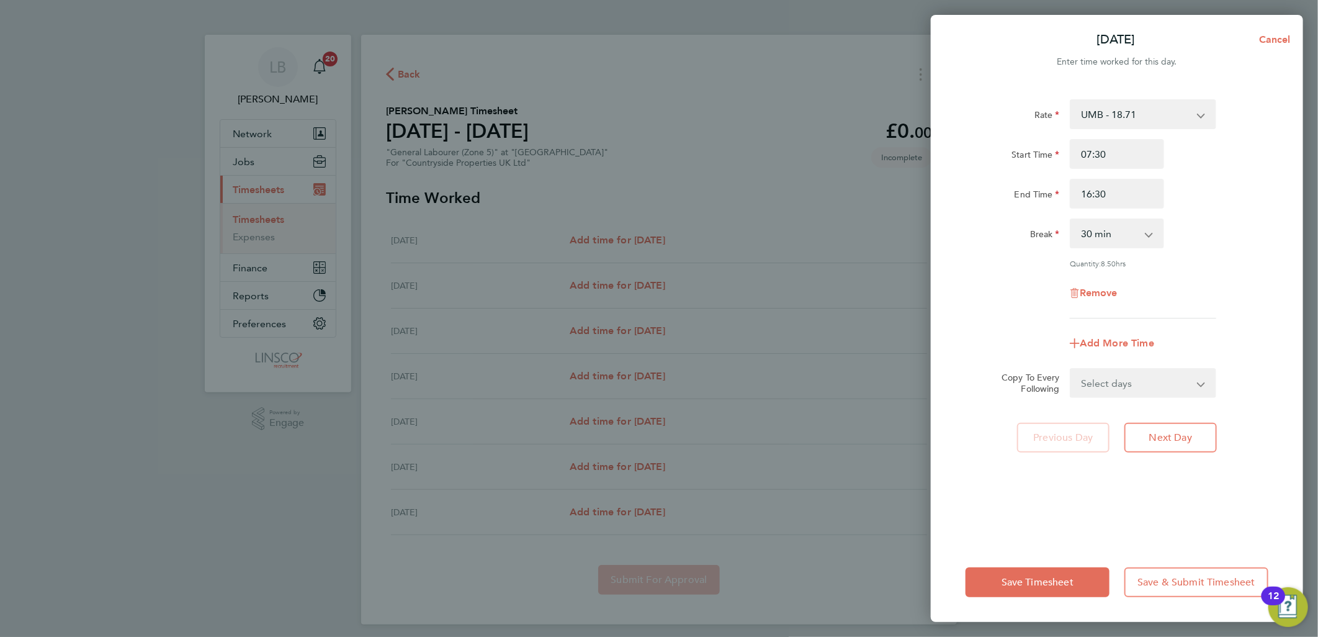
click at [1136, 385] on select "Select days Day Weekday (Mon-Fri) Weekend (Sat-Sun) [DATE] [DATE] [DATE] [DATE]…" at bounding box center [1136, 382] width 130 height 27
select select "WEEKDAY"
click at [1071, 369] on select "Select days Day Weekday (Mon-Fri) Weekend (Sat-Sun) [DATE] [DATE] [DATE] [DATE]…" at bounding box center [1136, 382] width 130 height 27
select select "[DATE]"
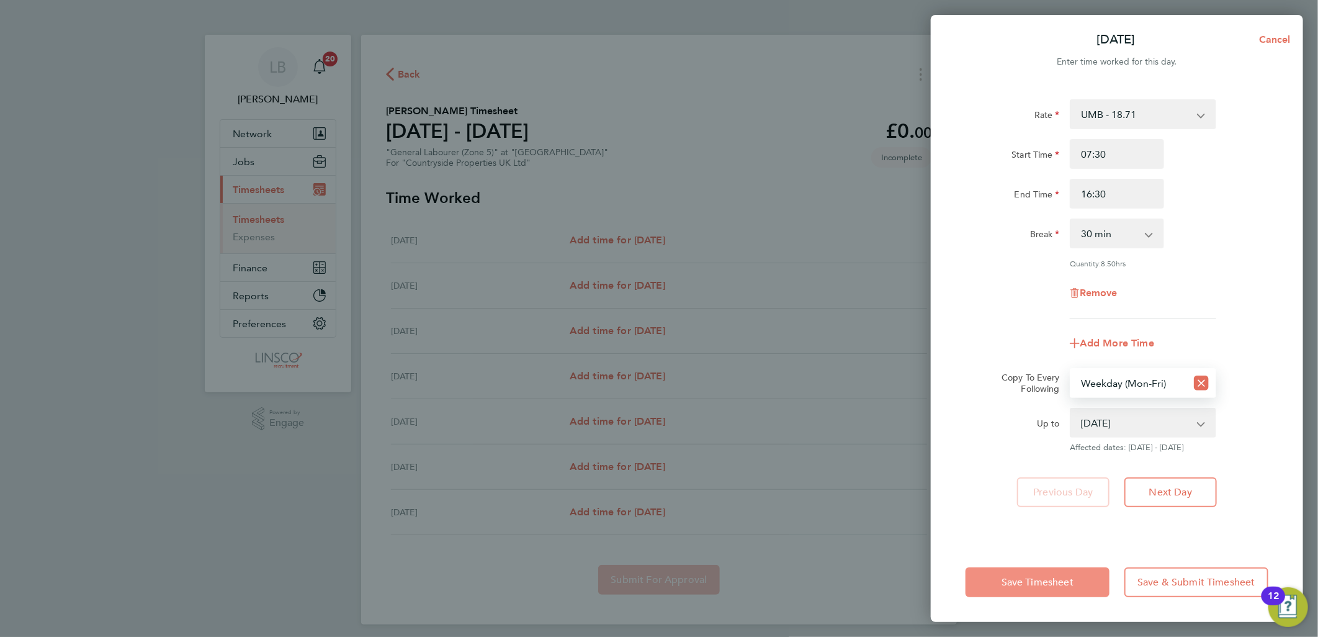
click at [1007, 590] on button "Save Timesheet" at bounding box center [1038, 582] width 144 height 30
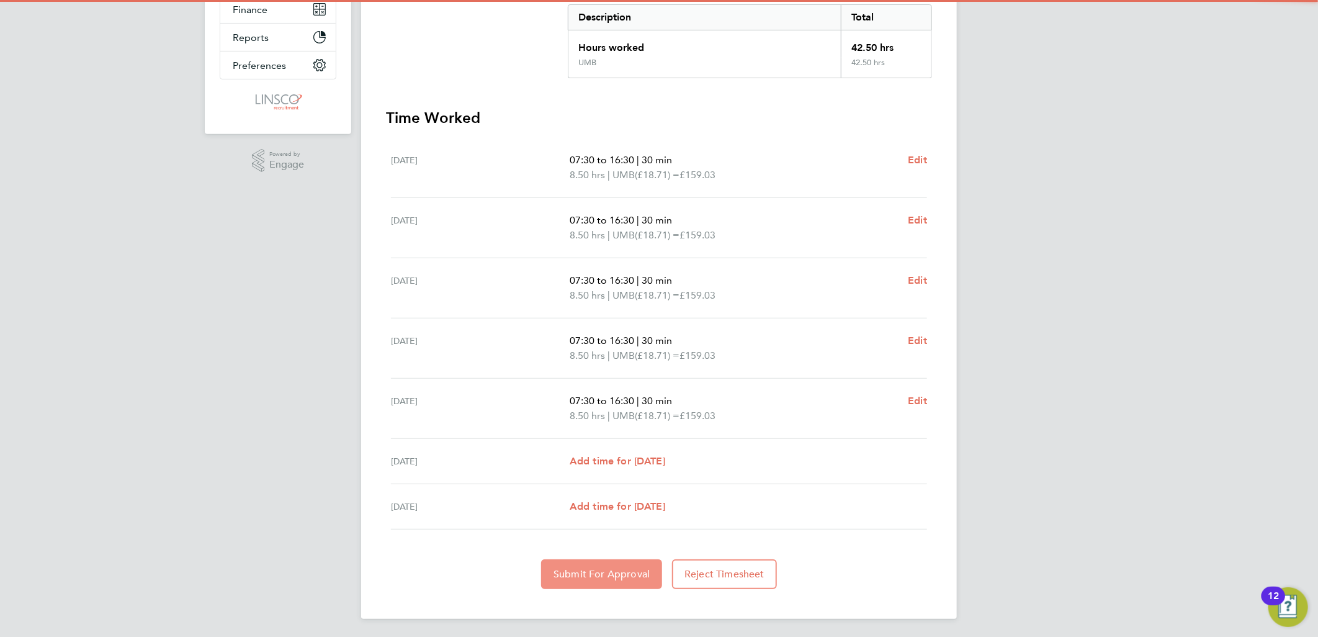
click at [597, 575] on span "Submit For Approval" at bounding box center [602, 574] width 96 height 12
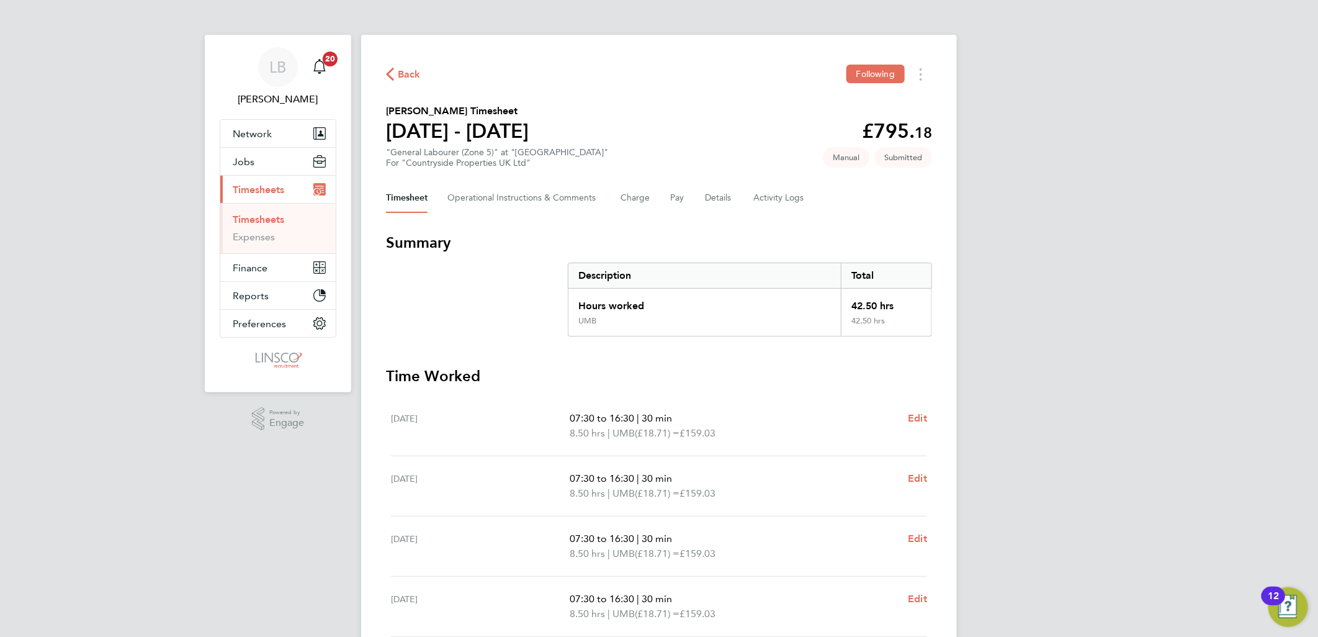
click at [407, 69] on span "Back" at bounding box center [409, 74] width 23 height 15
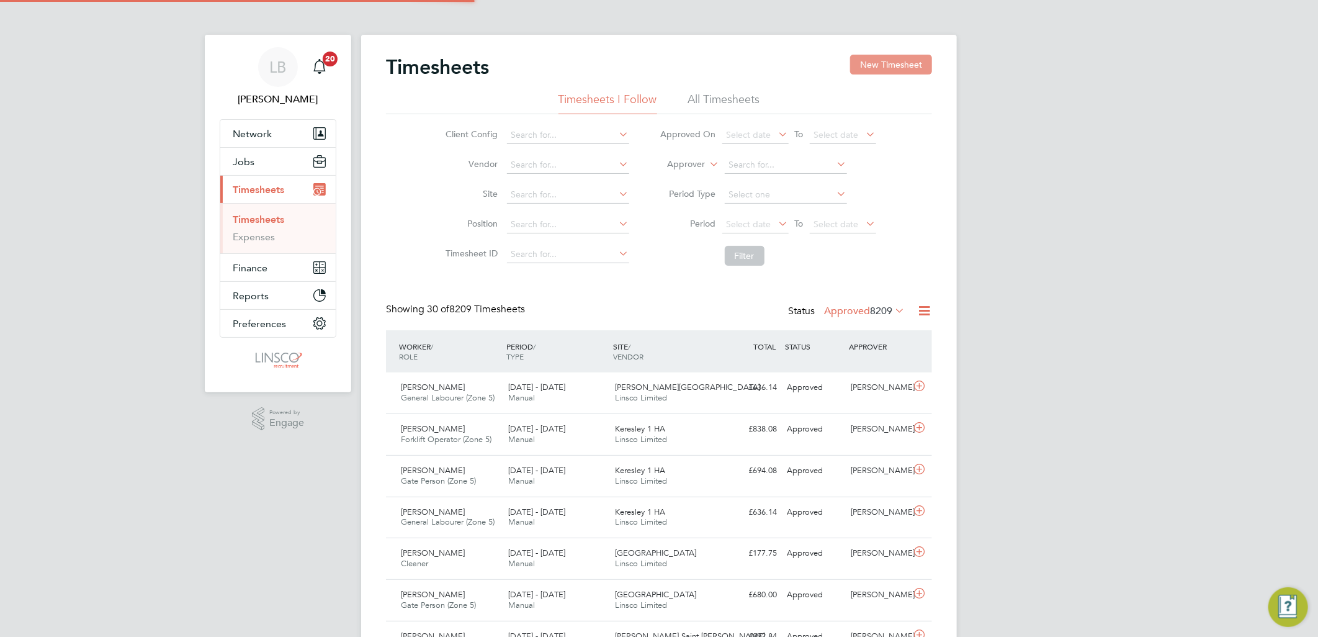
click at [895, 65] on button "New Timesheet" at bounding box center [891, 65] width 82 height 20
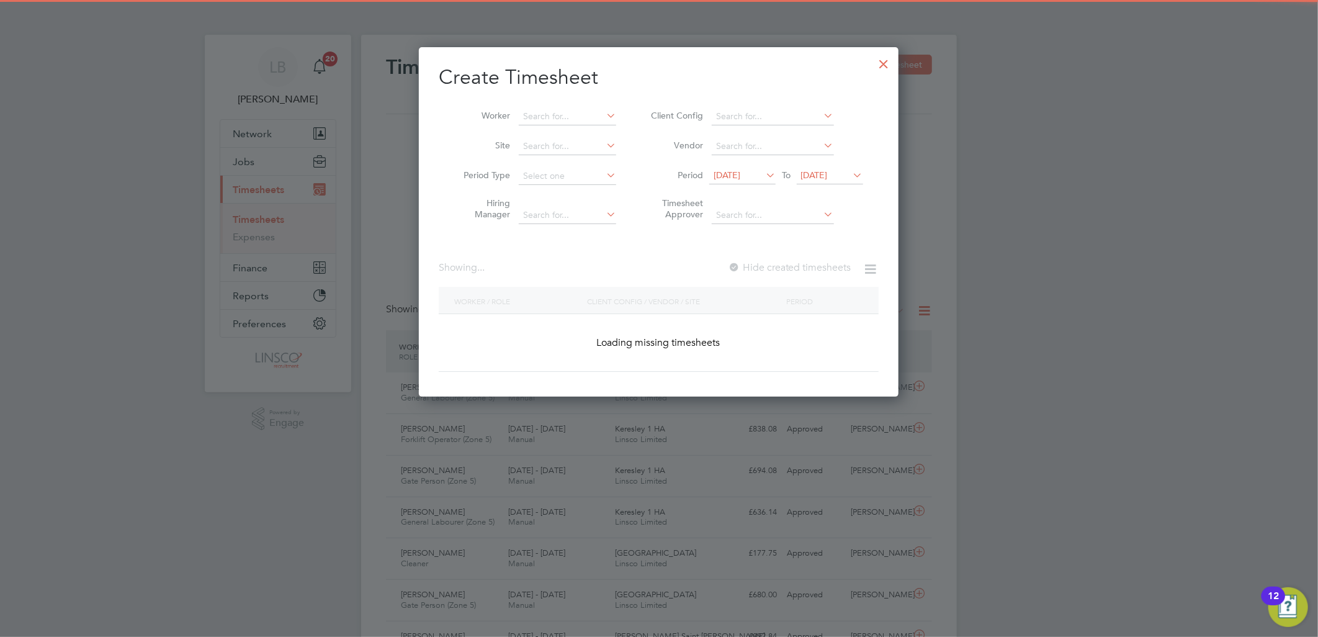
click at [567, 104] on li "Worker" at bounding box center [535, 117] width 193 height 30
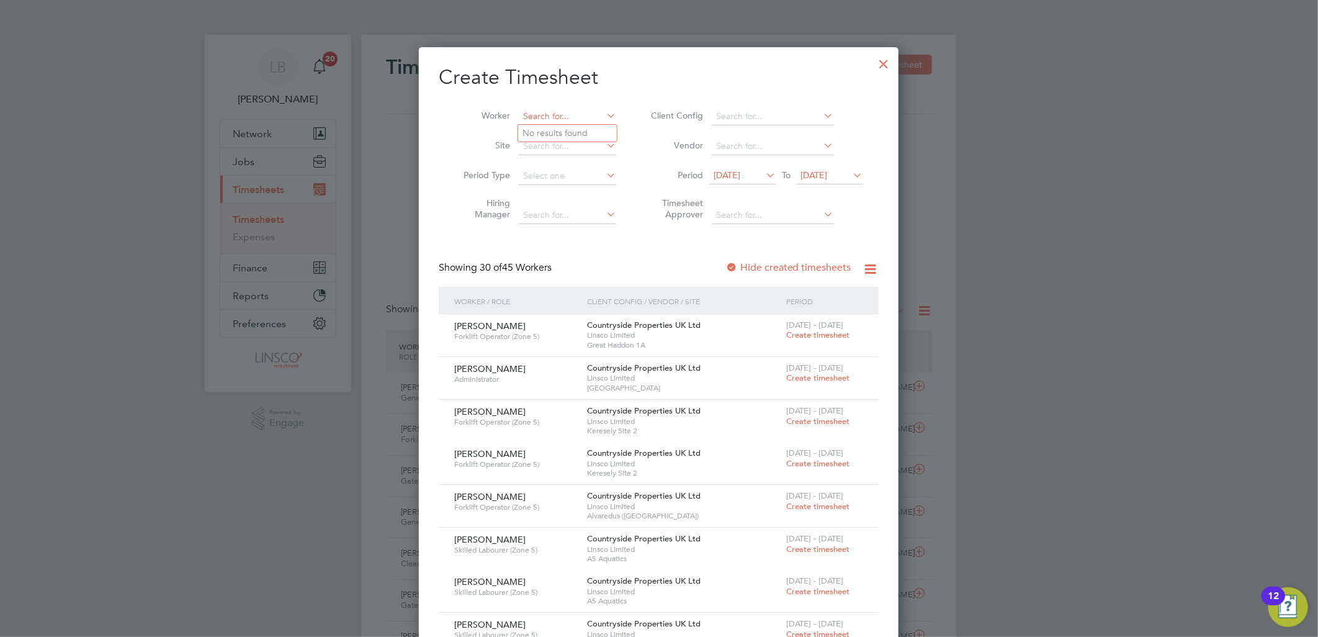
click at [572, 115] on input at bounding box center [567, 116] width 97 height 17
click at [547, 115] on input "maric tu" at bounding box center [567, 116] width 97 height 17
type input "maric tu"
click at [882, 65] on div at bounding box center [884, 61] width 22 height 22
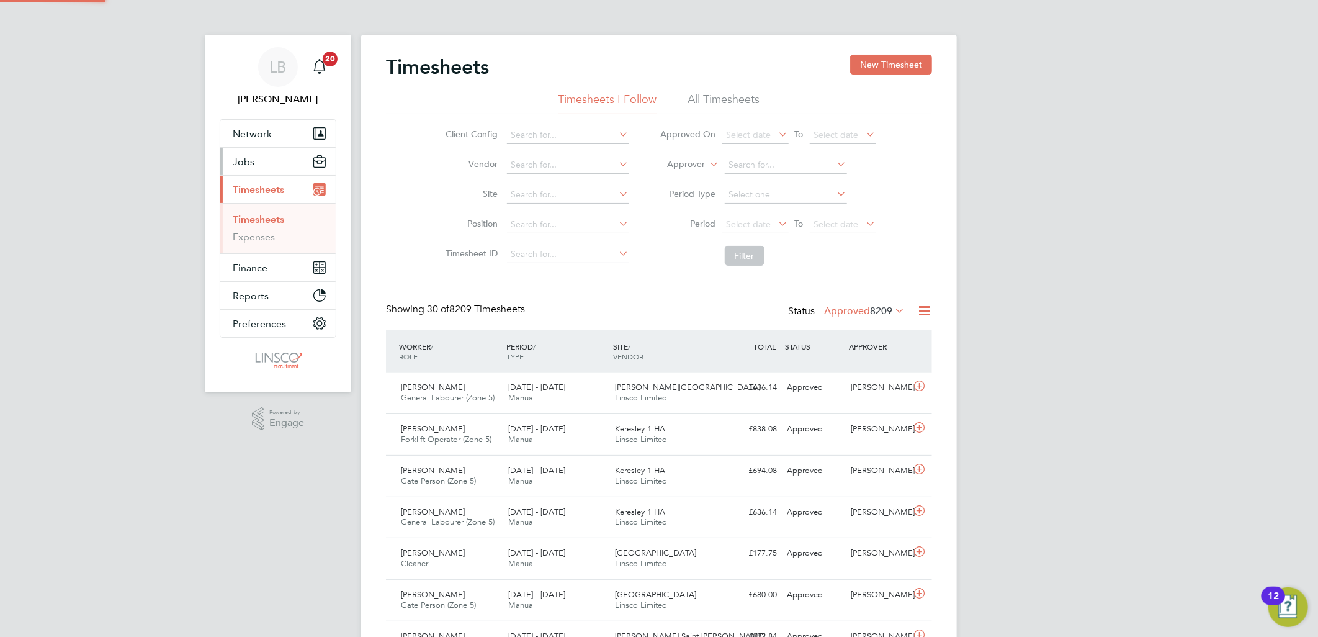
click at [240, 163] on span "Jobs" at bounding box center [244, 162] width 22 height 12
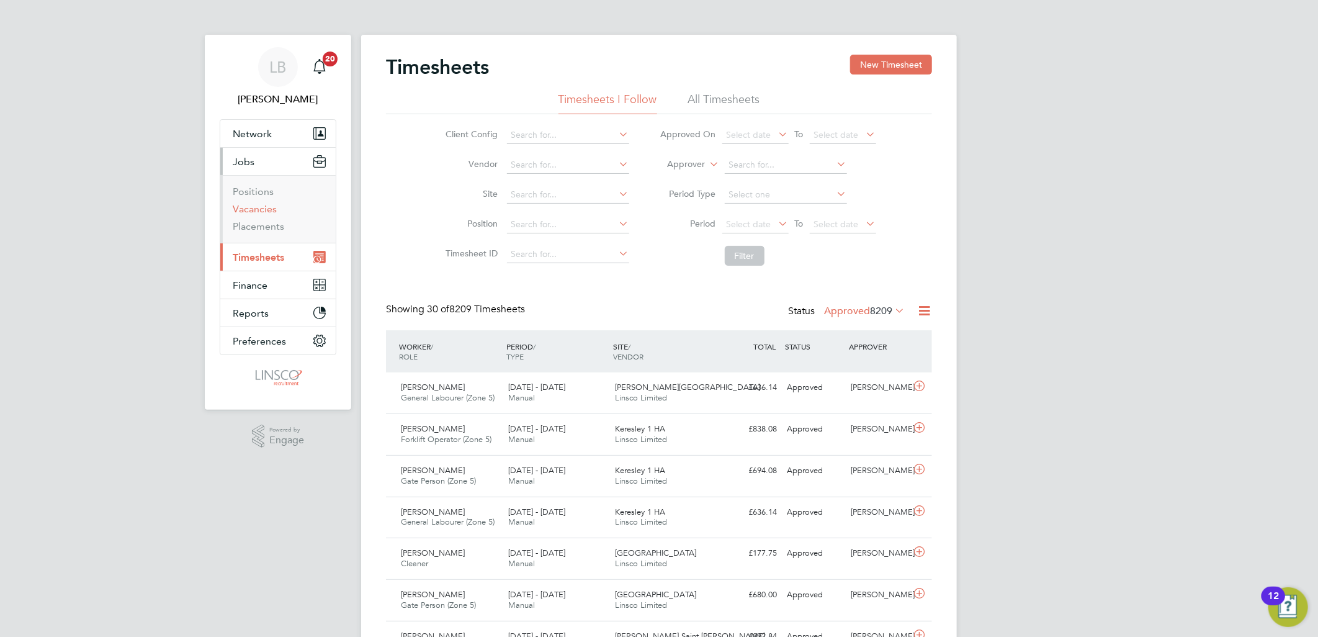
click at [248, 207] on link "Vacancies" at bounding box center [255, 209] width 44 height 12
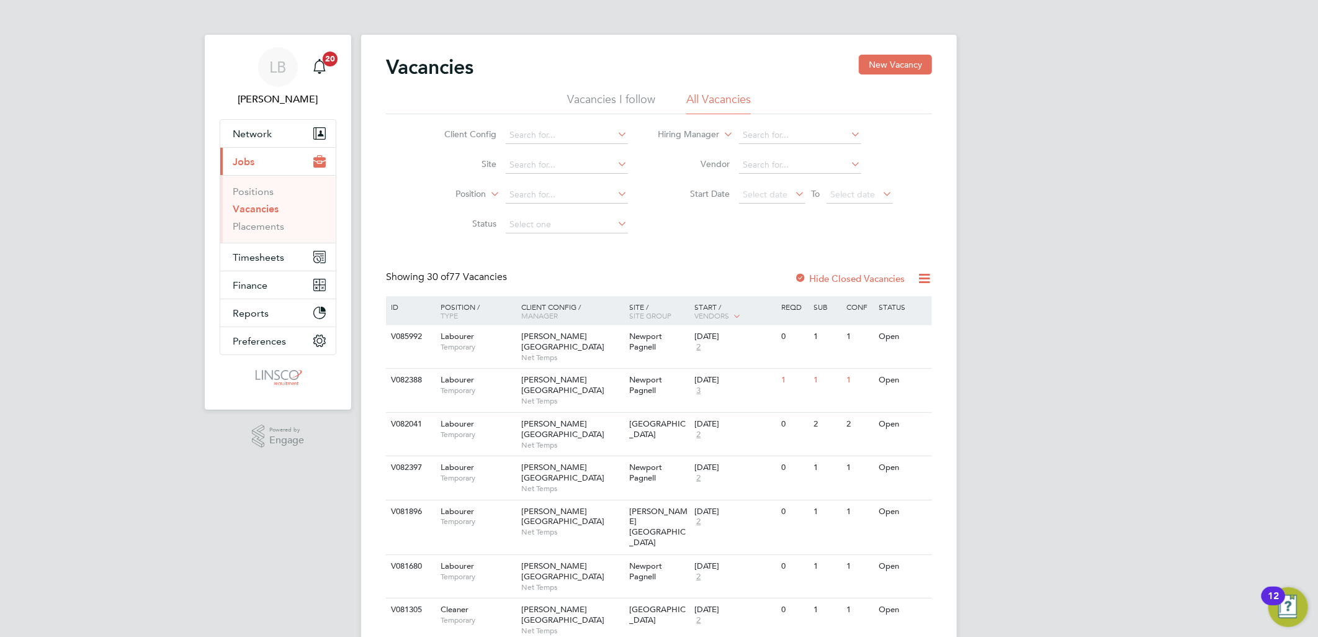
click at [550, 121] on li "Client Config" at bounding box center [526, 135] width 233 height 30
click at [559, 135] on input at bounding box center [567, 135] width 122 height 17
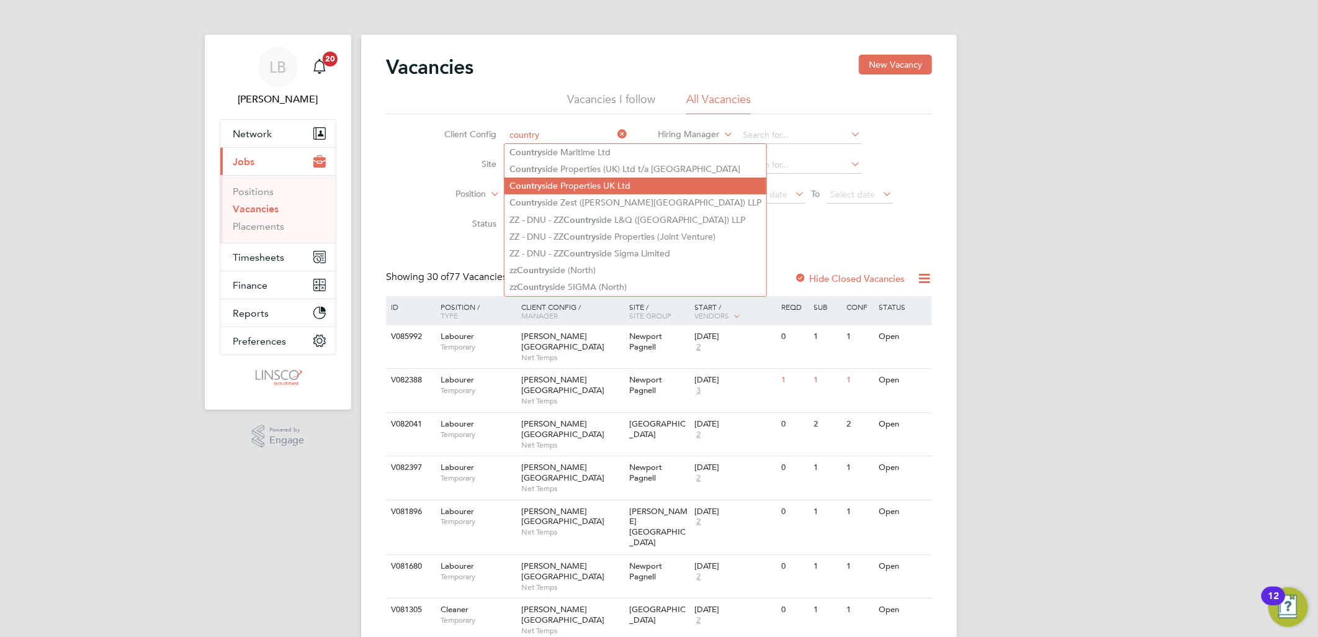
click at [613, 182] on li "Country side Properties UK Ltd" at bounding box center [636, 186] width 262 height 17
type input "Countryside Properties UK Ltd"
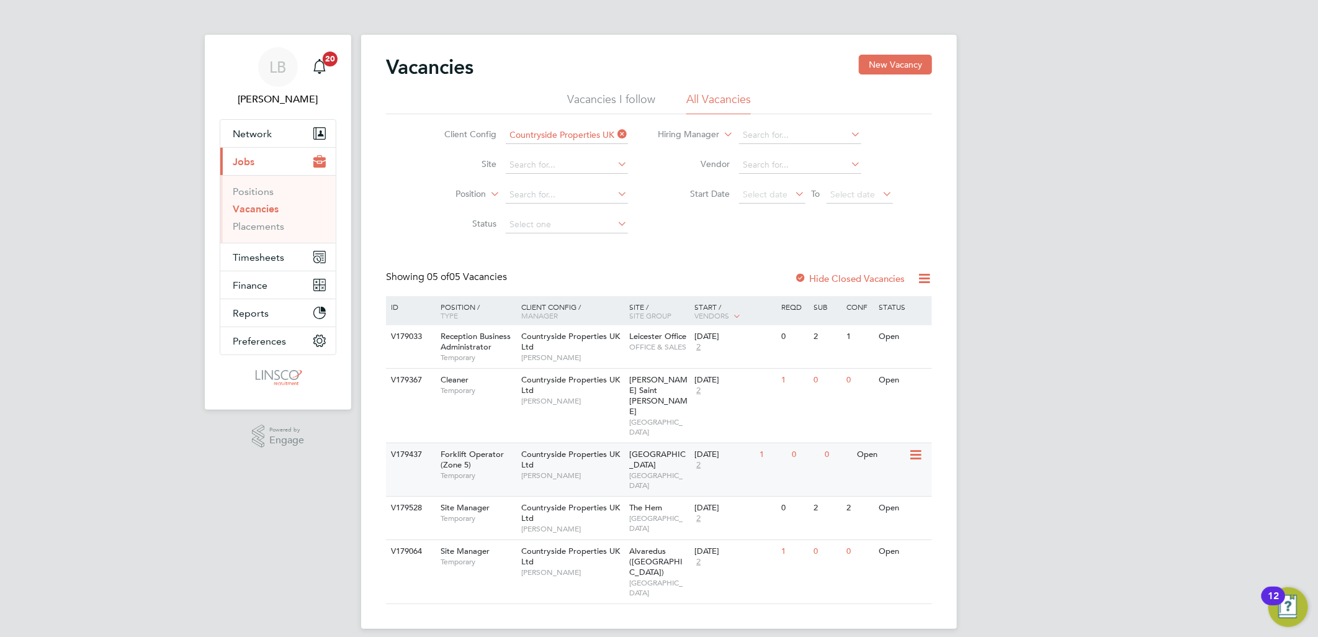
click at [550, 449] on span "Countryside Properties UK Ltd" at bounding box center [570, 459] width 99 height 21
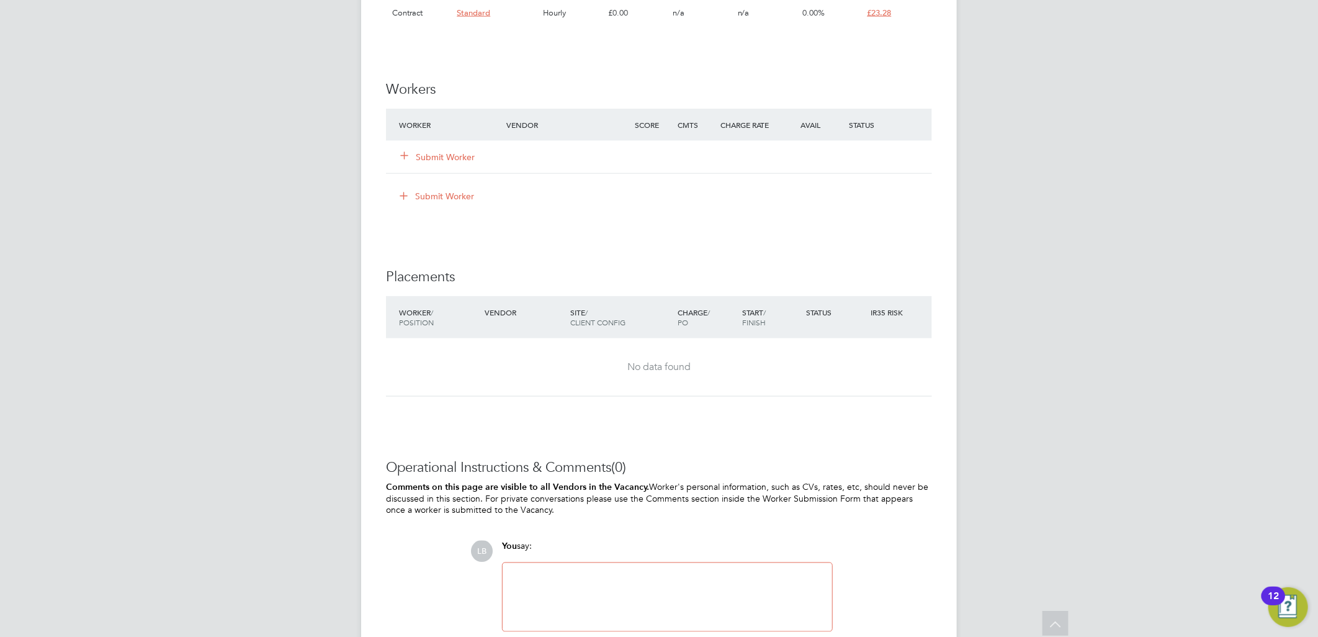
click at [448, 158] on button "Submit Worker" at bounding box center [438, 157] width 74 height 12
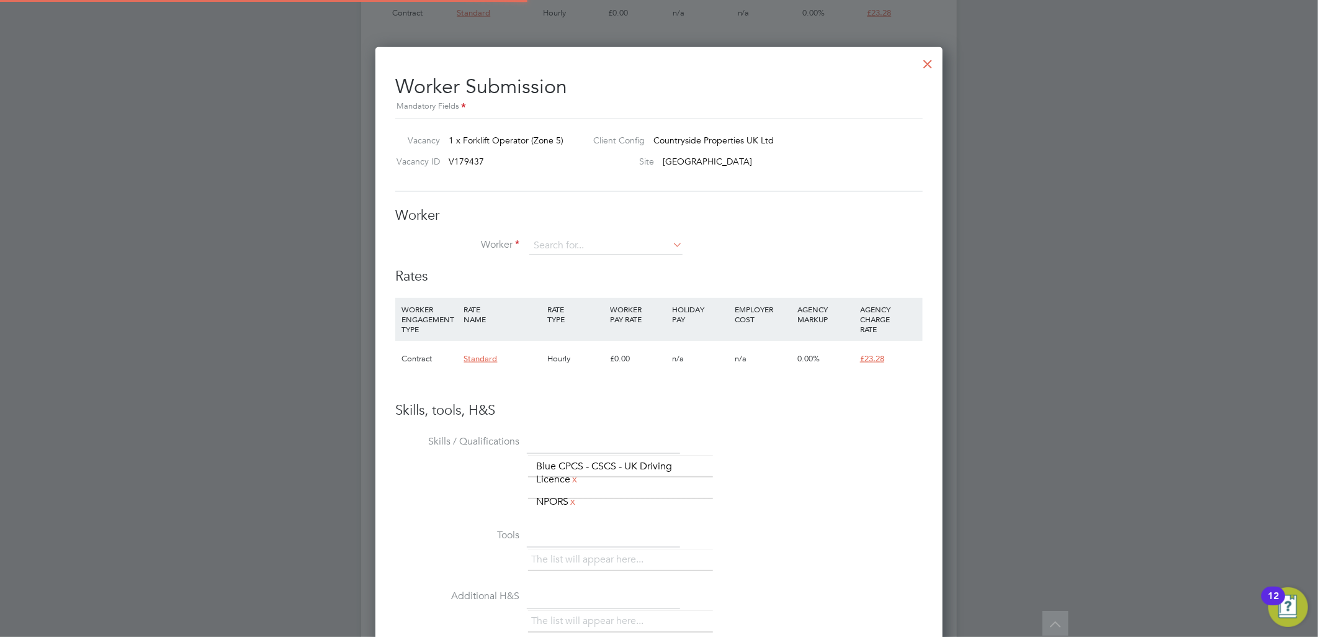
scroll to position [786, 568]
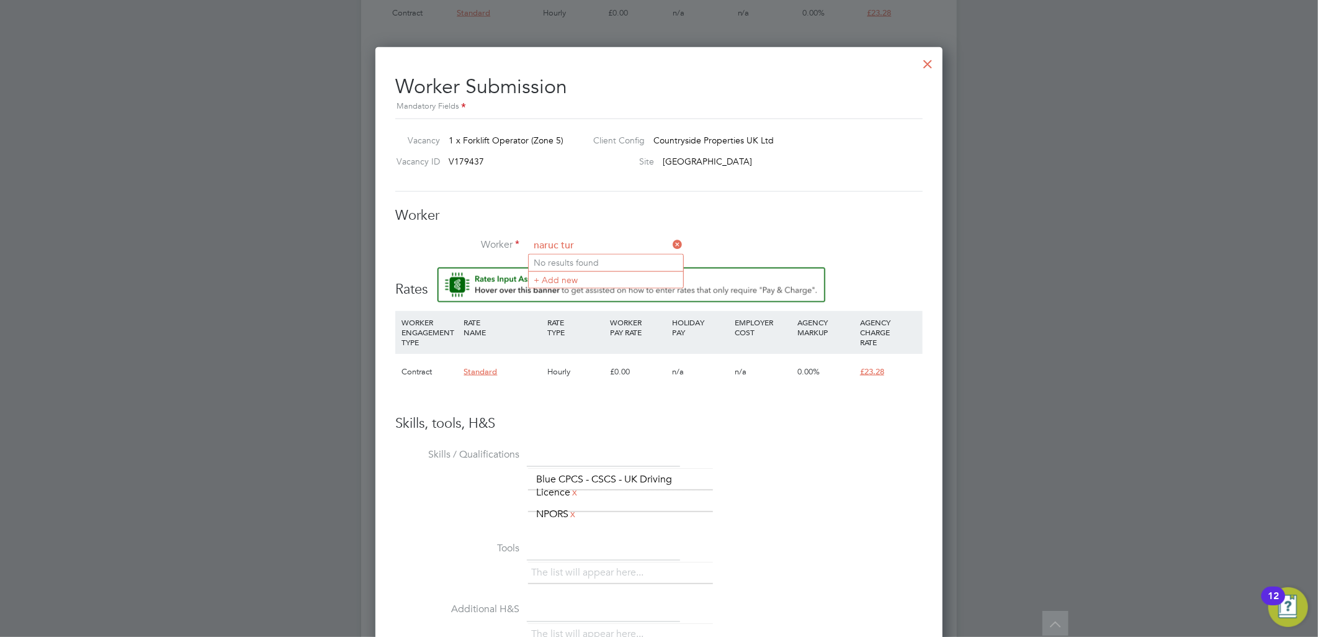
type input "naruc tur"
click at [670, 240] on icon at bounding box center [670, 244] width 0 height 17
click at [653, 237] on input at bounding box center [605, 245] width 153 height 19
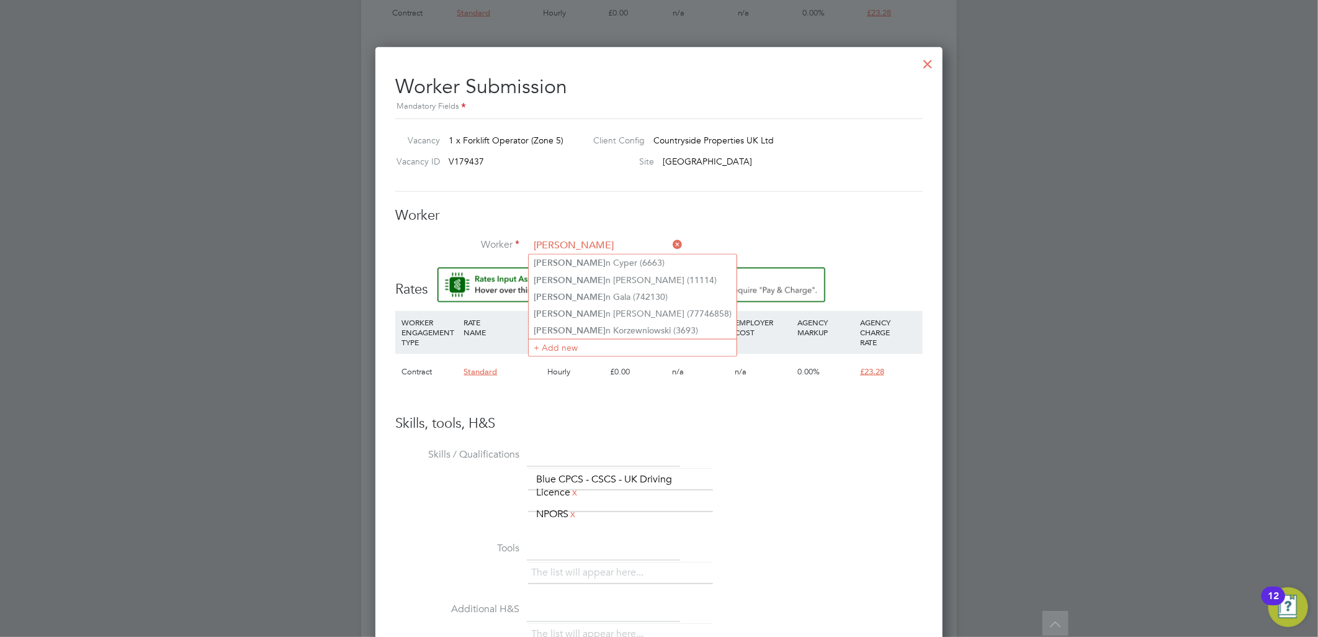
type input "marci"
